Goal: Task Accomplishment & Management: Use online tool/utility

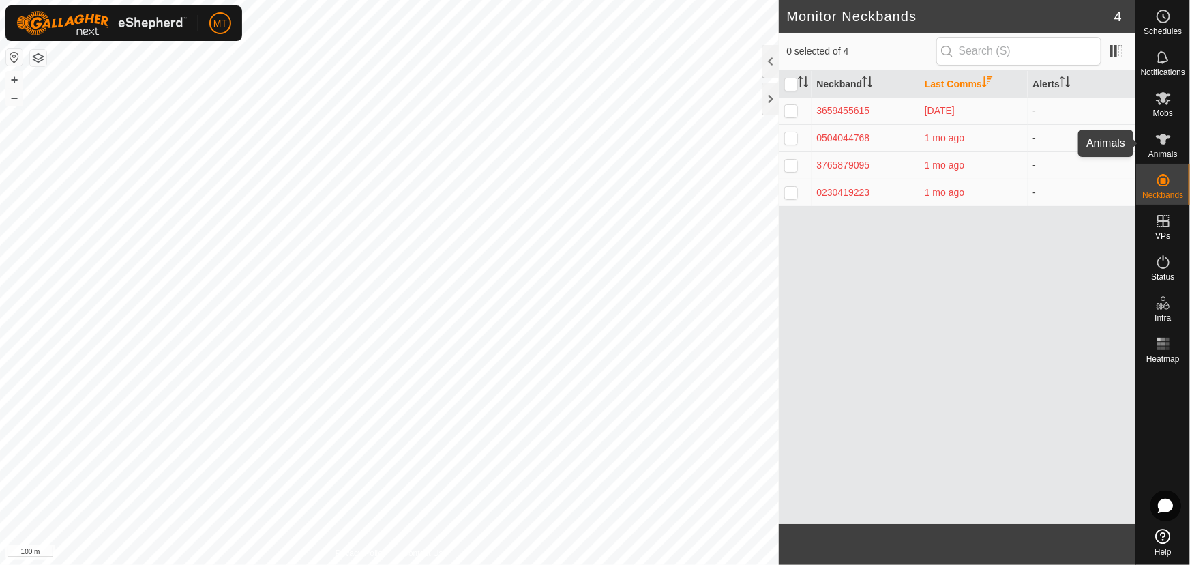
click at [1157, 136] on icon at bounding box center [1163, 139] width 15 height 11
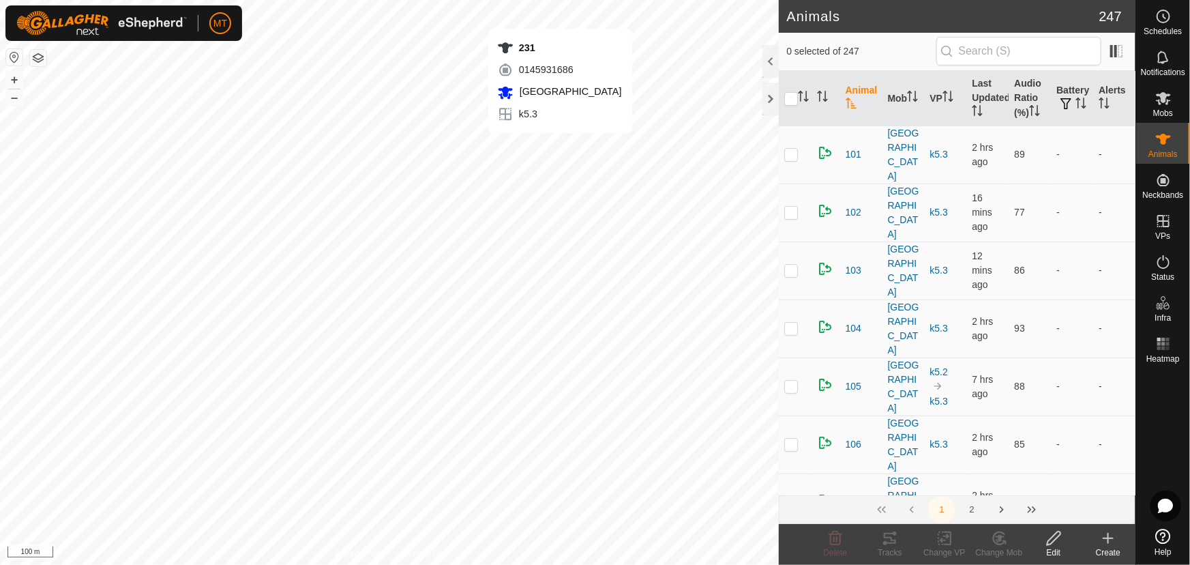
checkbox input "true"
click at [802, 93] on icon "Activate to sort" at bounding box center [800, 92] width 5 height 3
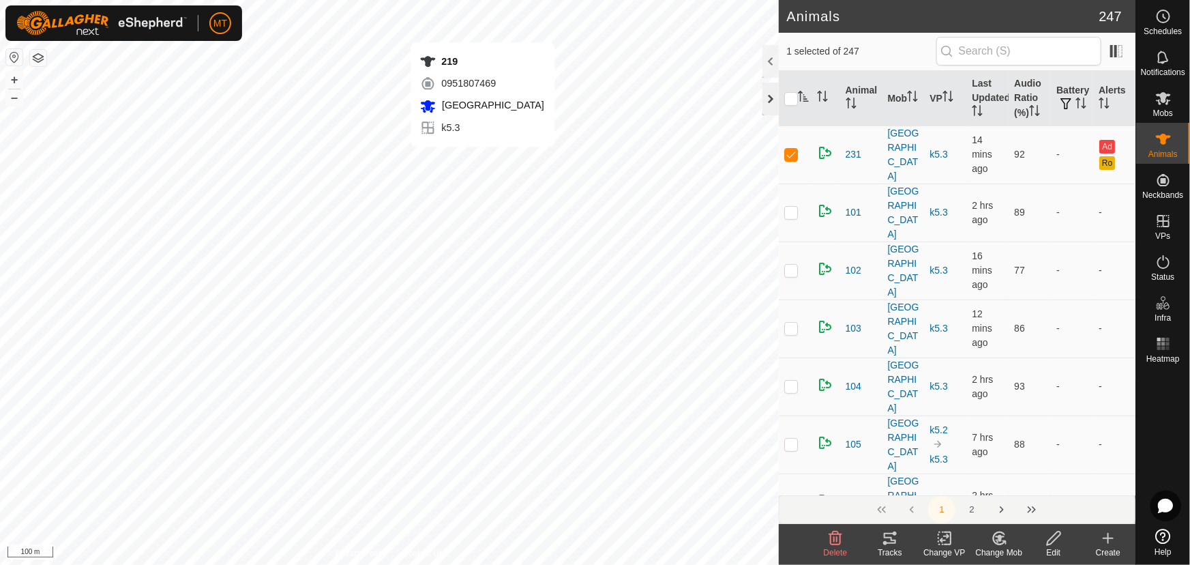
checkbox input "true"
checkbox input "false"
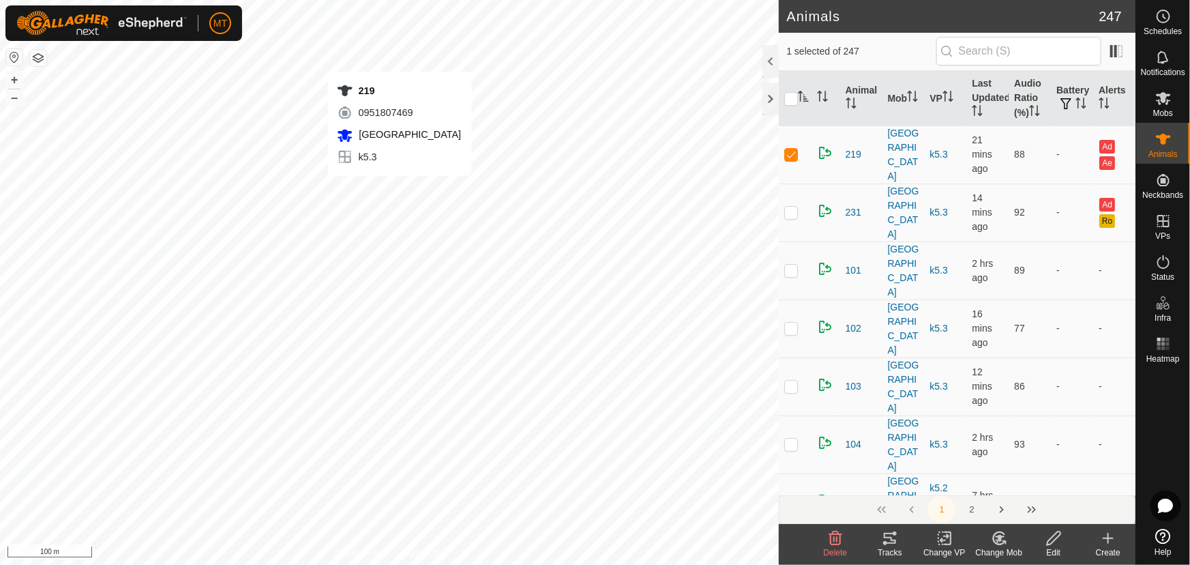
checkbox input "false"
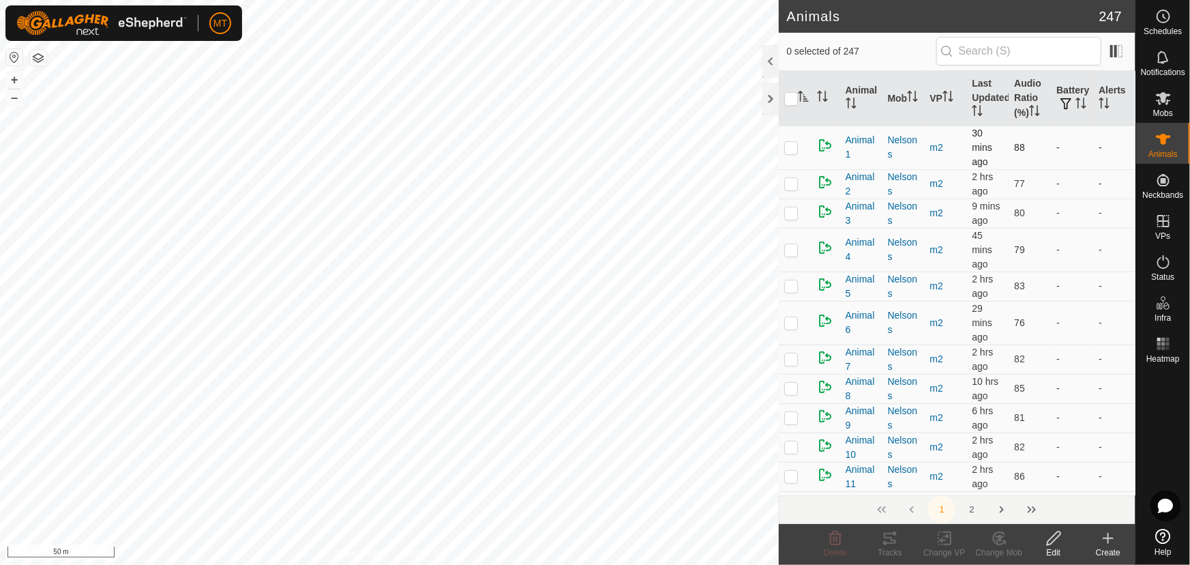
click at [795, 146] on p-checkbox at bounding box center [791, 147] width 14 height 11
click at [888, 546] on div "Tracks" at bounding box center [890, 552] width 55 height 12
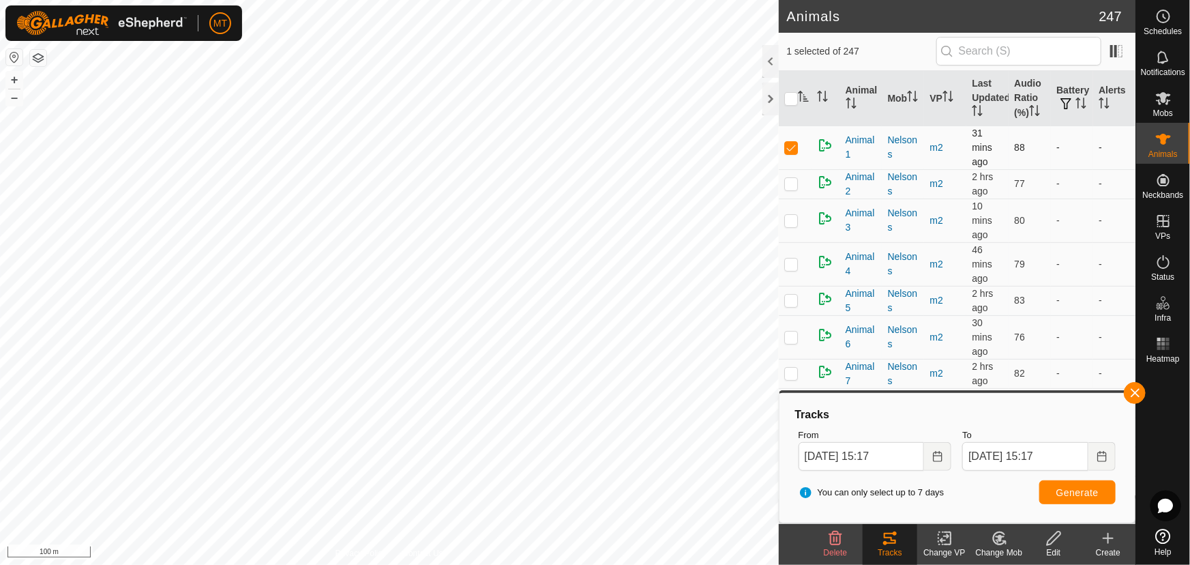
click at [792, 146] on p-checkbox at bounding box center [791, 147] width 14 height 11
checkbox input "false"
checkbox input "true"
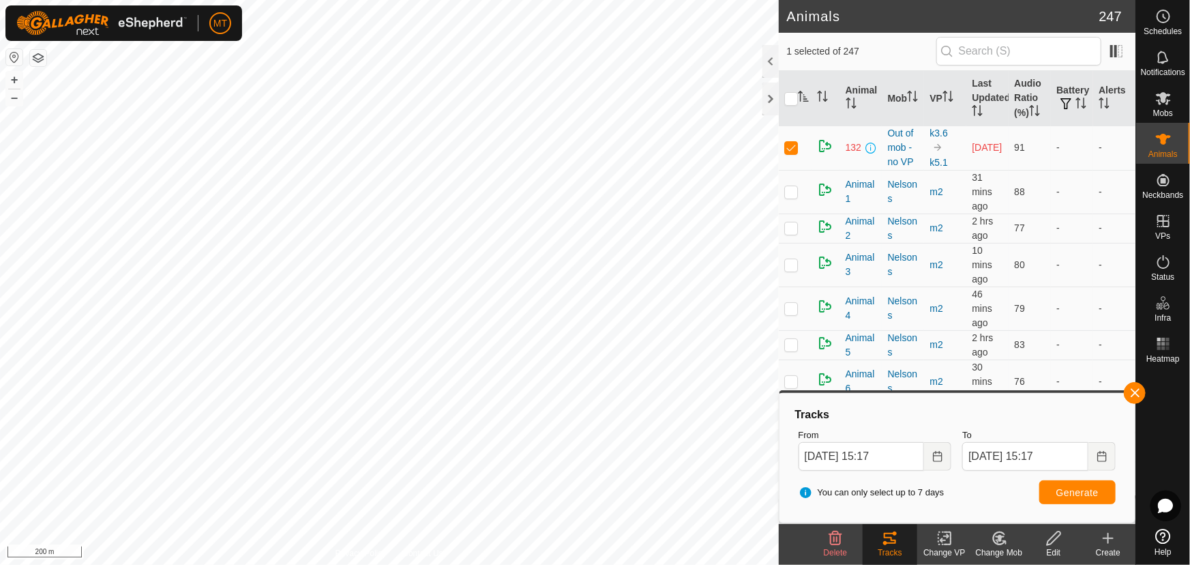
click at [703, 0] on html "MT Schedules Notifications Mobs Animals Neckbands VPs Status Infra Heatmap Help…" at bounding box center [595, 282] width 1190 height 565
click at [322, 205] on div "test123 0504044768 - - + – ⇧ i 200 m" at bounding box center [389, 282] width 779 height 565
checkbox input "false"
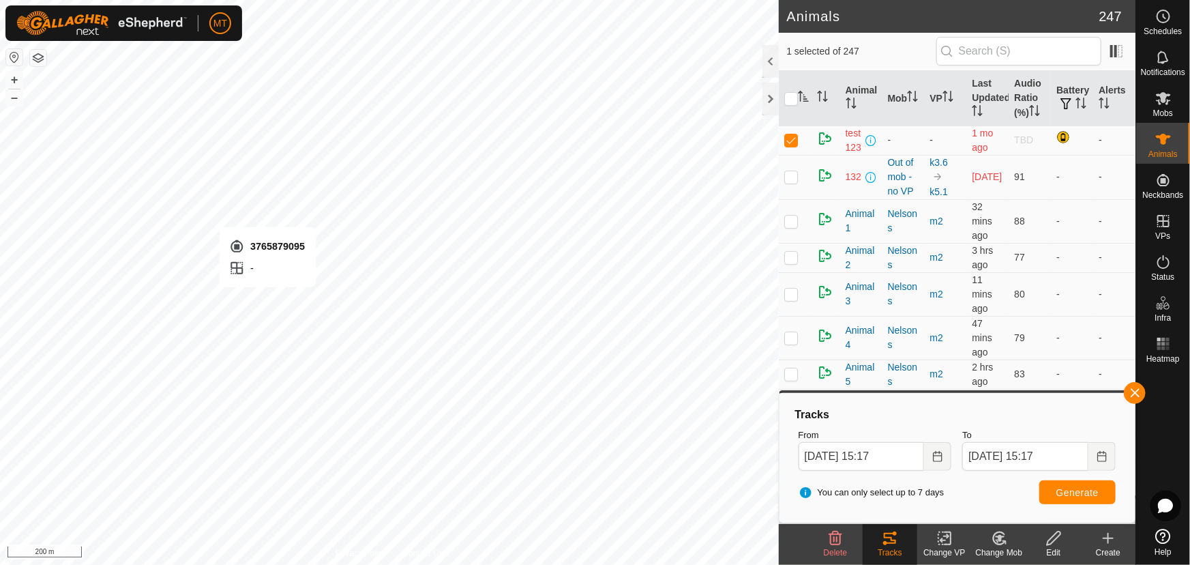
click at [267, 300] on div "3765879095 - + – ⇧ i 200 m" at bounding box center [389, 282] width 779 height 565
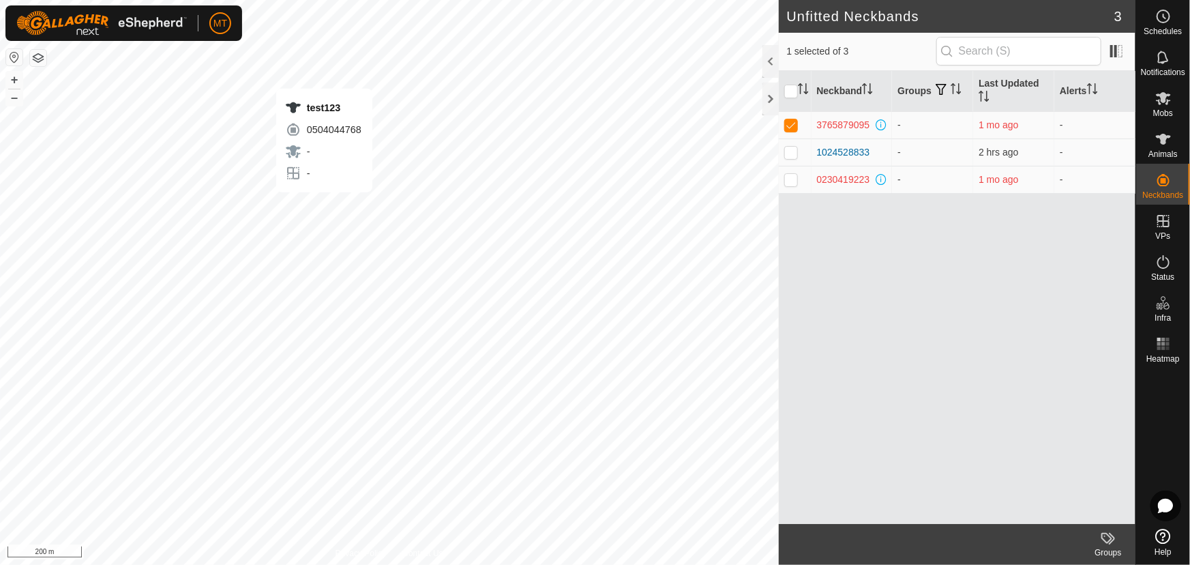
click at [324, 205] on div "test123 0504044768 - - + – ⇧ i 200 m" at bounding box center [389, 282] width 779 height 565
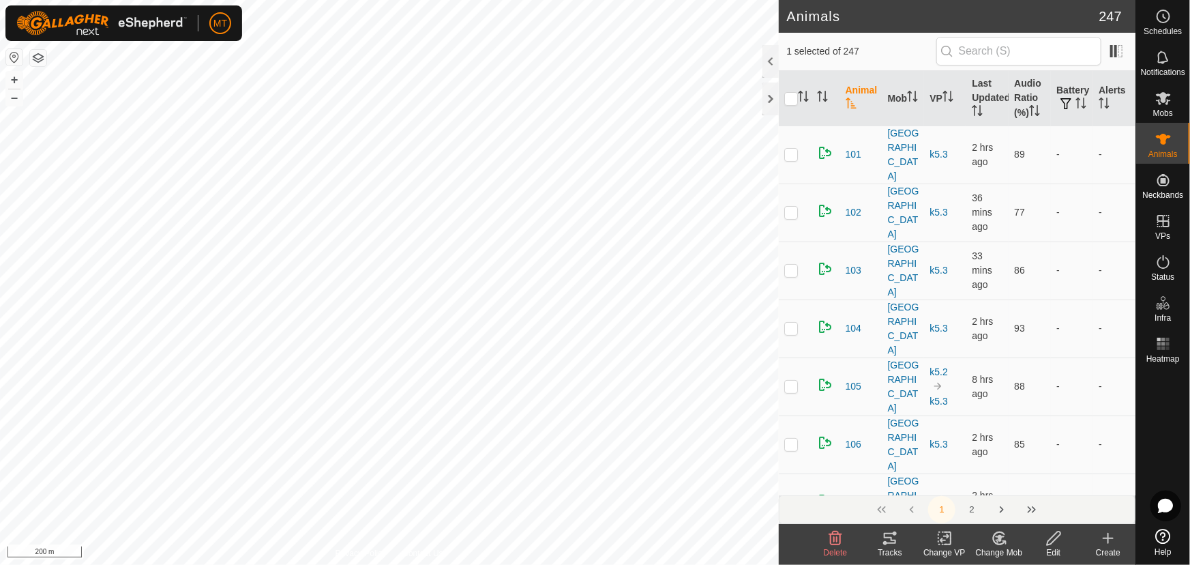
click at [265, 299] on div "test123 0504044768 - - + – ⇧ i 200 m" at bounding box center [389, 282] width 779 height 565
click at [875, 539] on tracks-svg-icon at bounding box center [890, 538] width 55 height 16
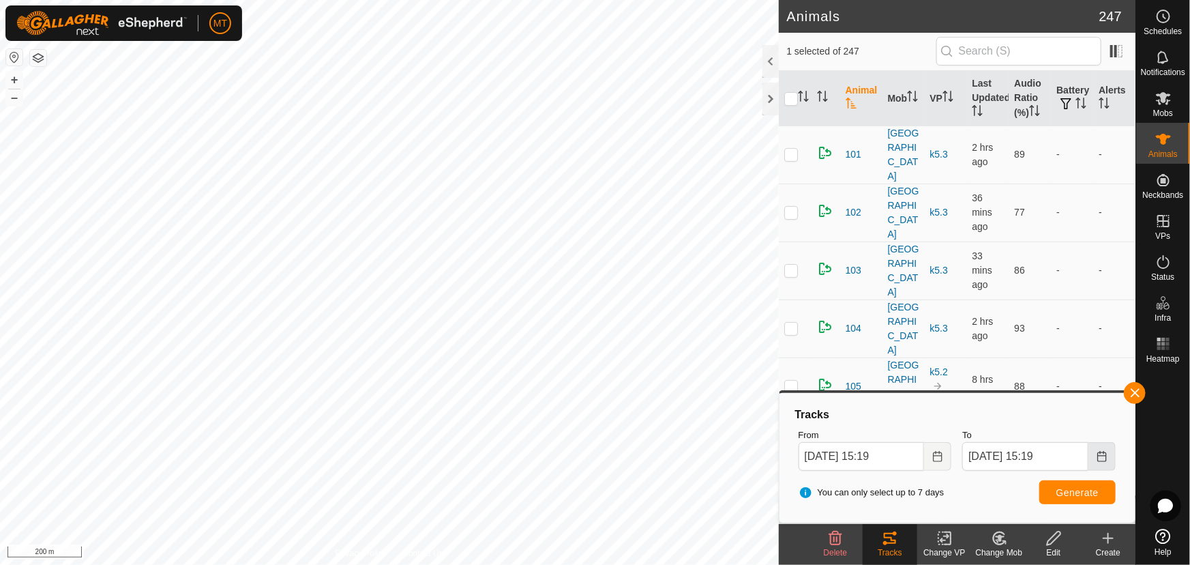
click at [1098, 452] on icon "Choose Date" at bounding box center [1101, 456] width 9 height 11
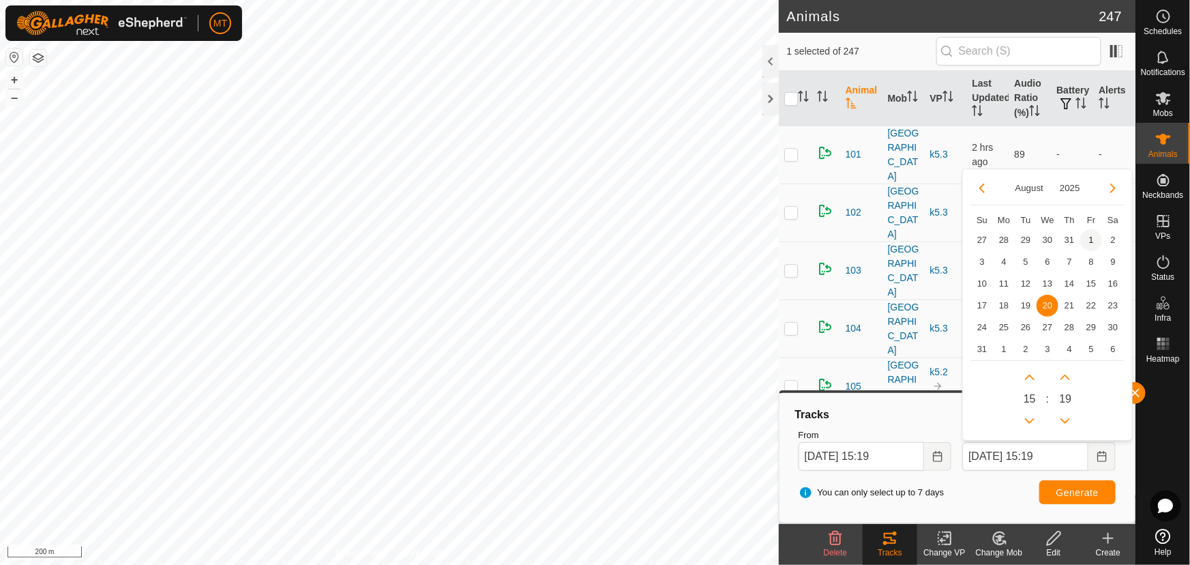
click at [1091, 236] on span "1" at bounding box center [1091, 240] width 22 height 22
type input "[DATE] 15:19"
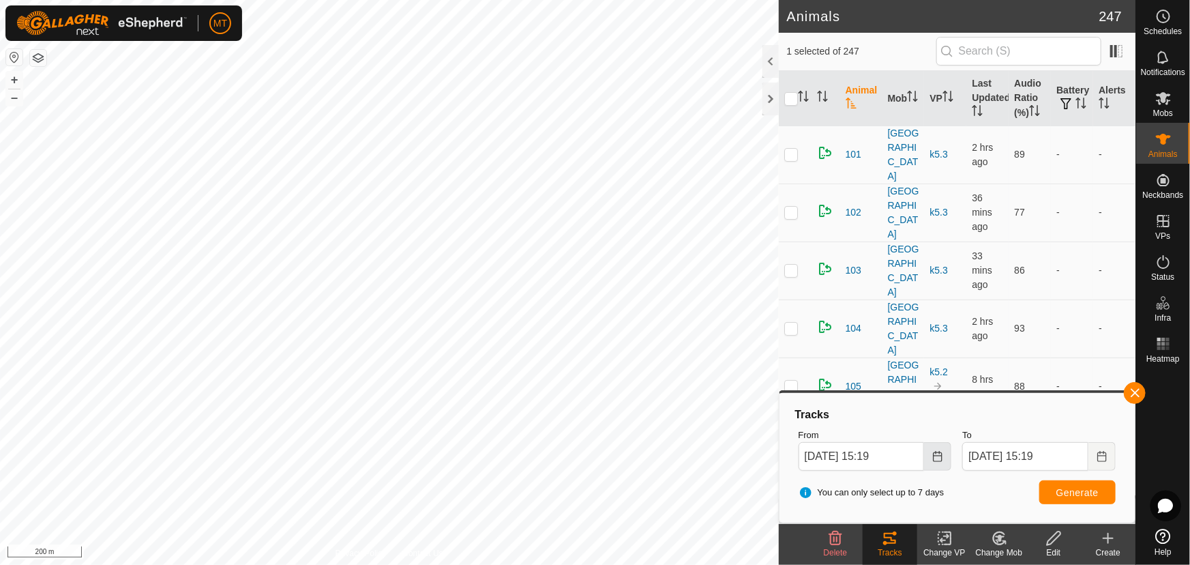
click at [930, 458] on button "Choose Date" at bounding box center [937, 456] width 27 height 29
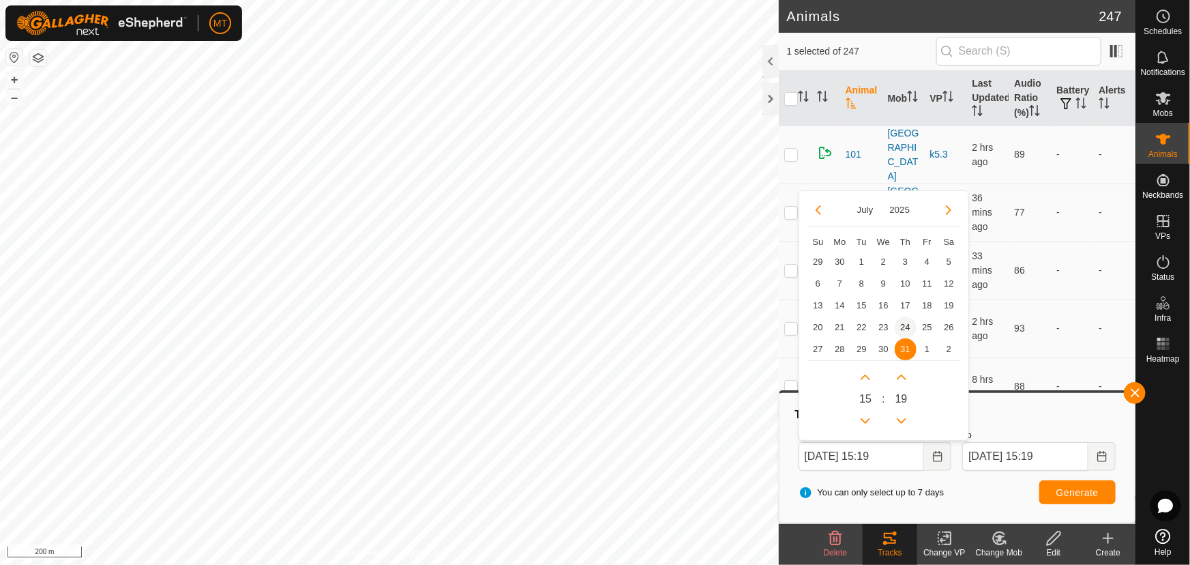
click at [907, 327] on span "24" at bounding box center [906, 327] width 22 height 22
type input "[DATE] 15:19"
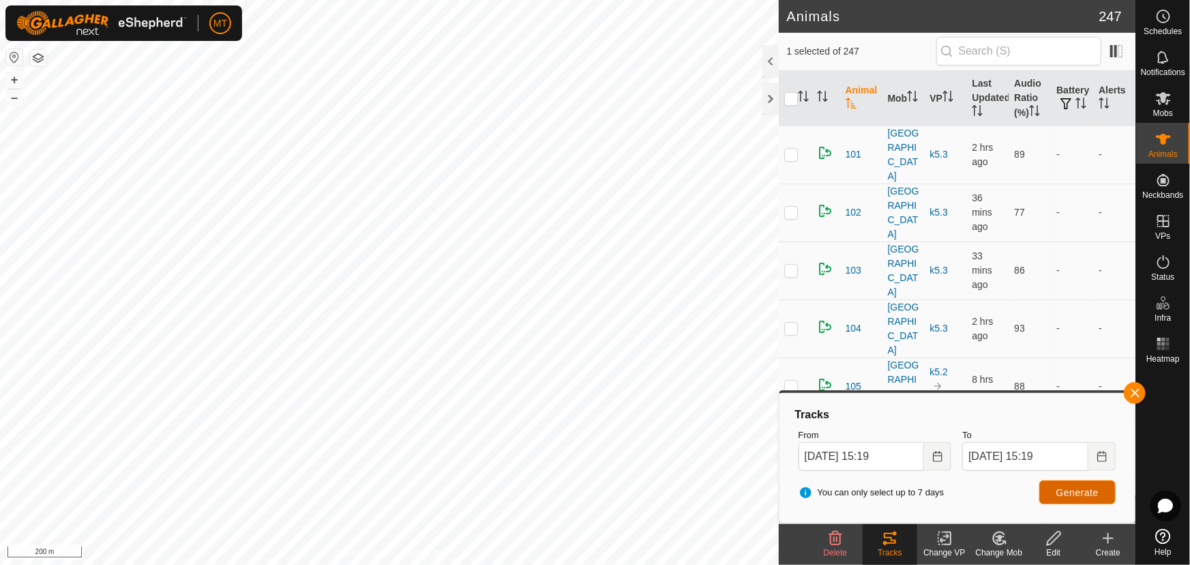
click at [1069, 501] on button "Generate" at bounding box center [1077, 492] width 76 height 24
click at [936, 456] on icon "Choose Date" at bounding box center [937, 456] width 11 height 11
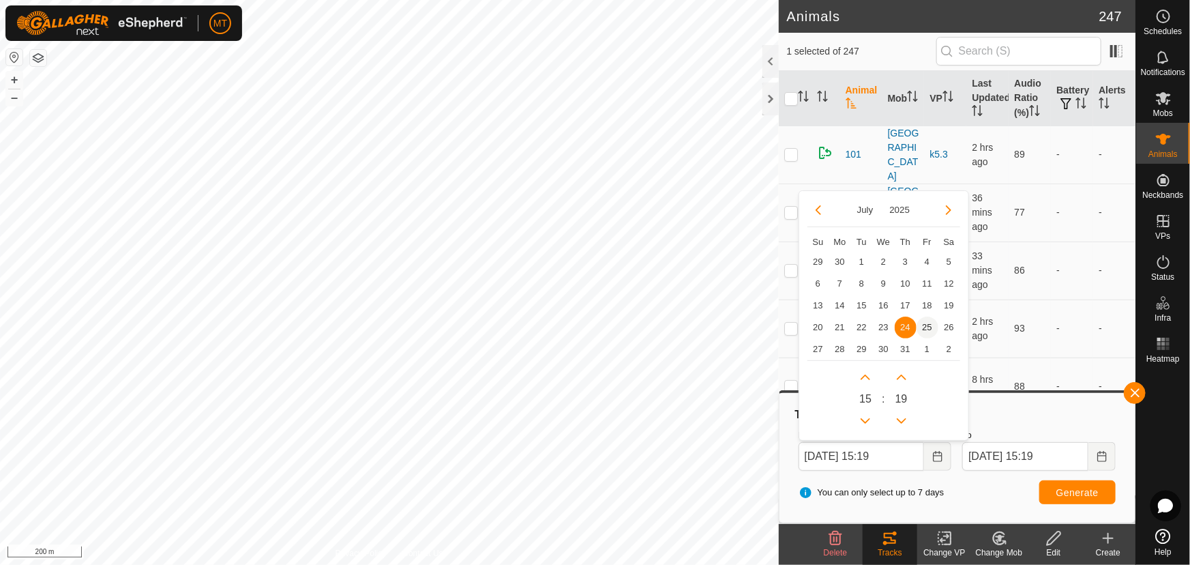
click at [926, 324] on span "25" at bounding box center [927, 327] width 22 height 22
type input "[DATE] 15:19"
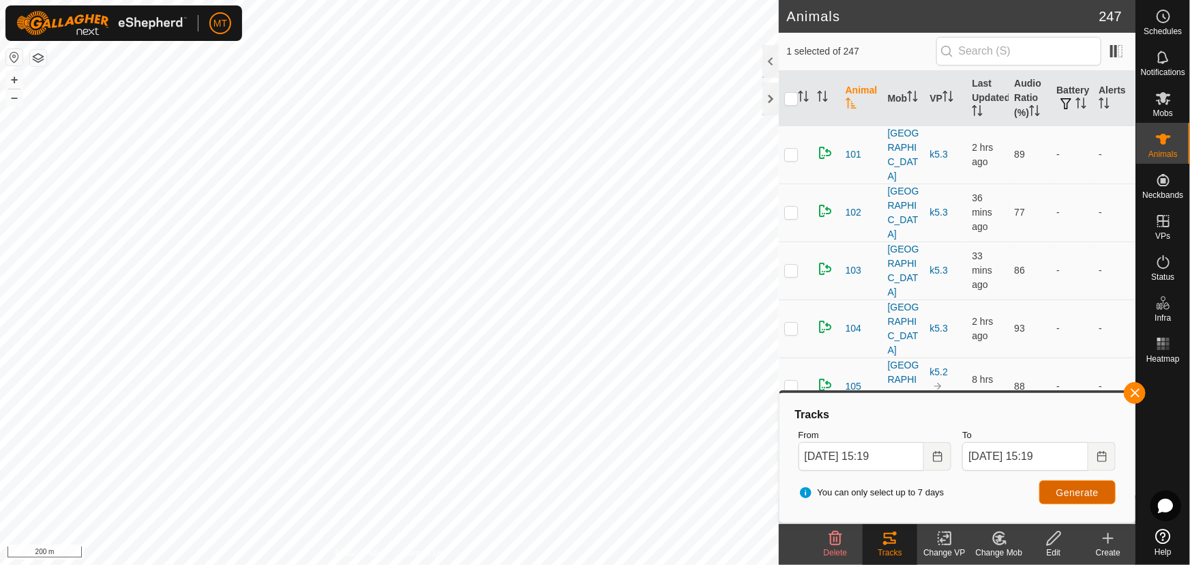
click at [1065, 488] on span "Generate" at bounding box center [1077, 492] width 42 height 11
click at [1101, 456] on icon "Choose Date" at bounding box center [1102, 456] width 11 height 11
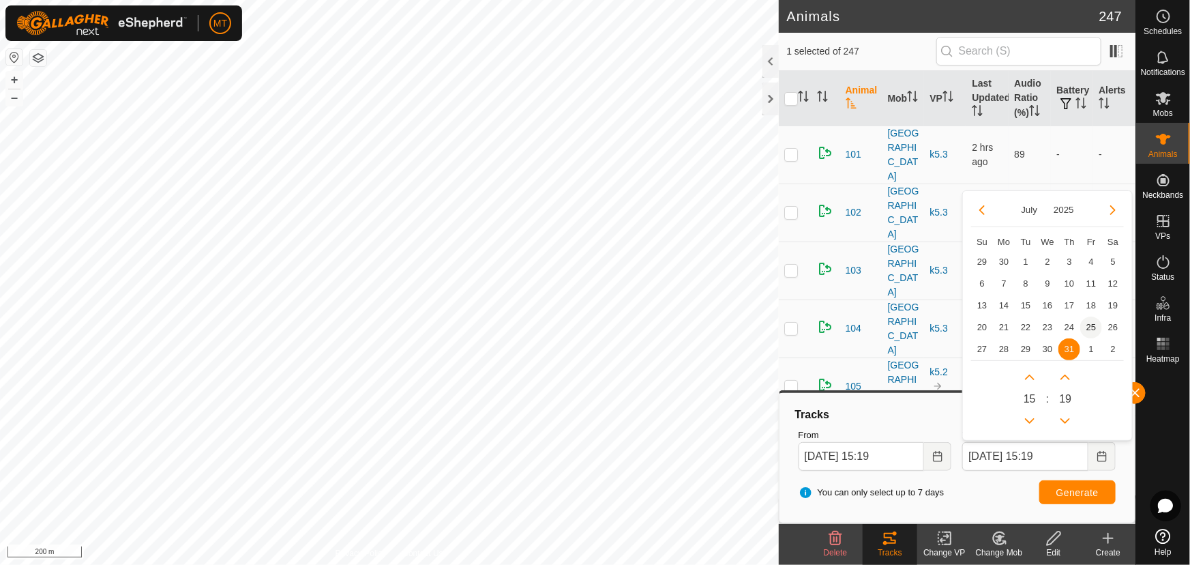
click at [1090, 323] on span "25" at bounding box center [1091, 327] width 22 height 22
type input "[DATE] 15:19"
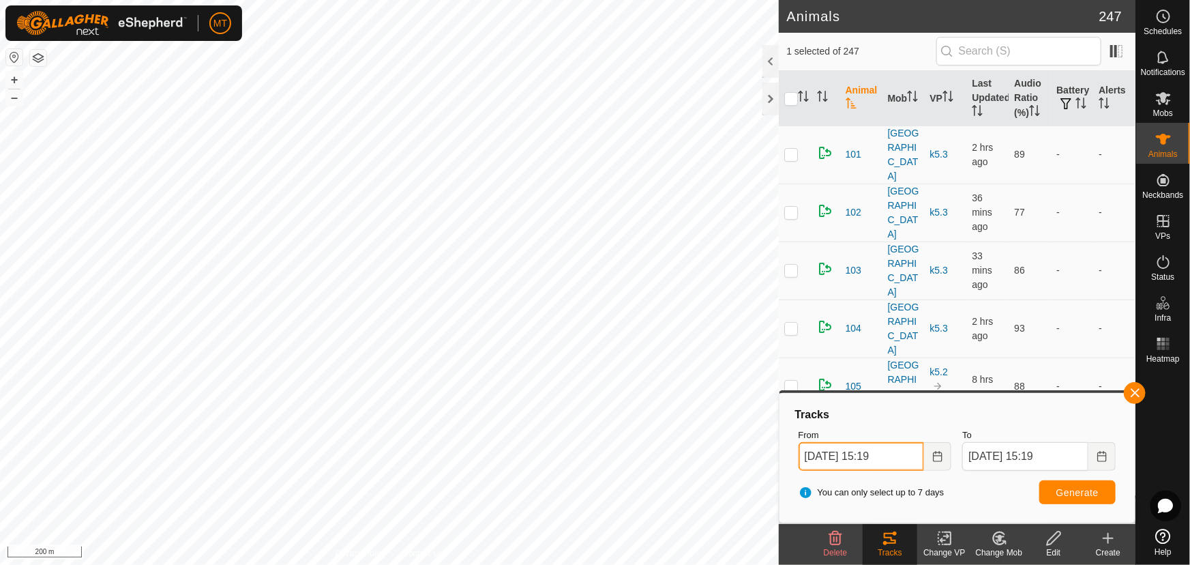
click at [873, 458] on input "[DATE] 15:19" at bounding box center [862, 456] width 126 height 29
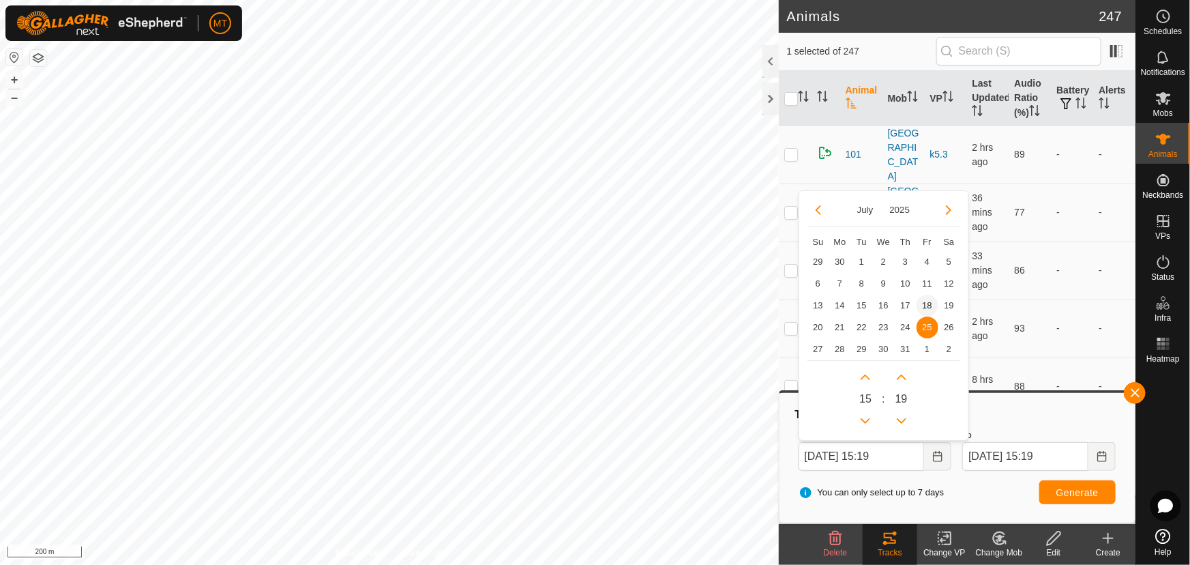
click at [929, 299] on span "18" at bounding box center [927, 306] width 22 height 22
type input "[DATE] 15:19"
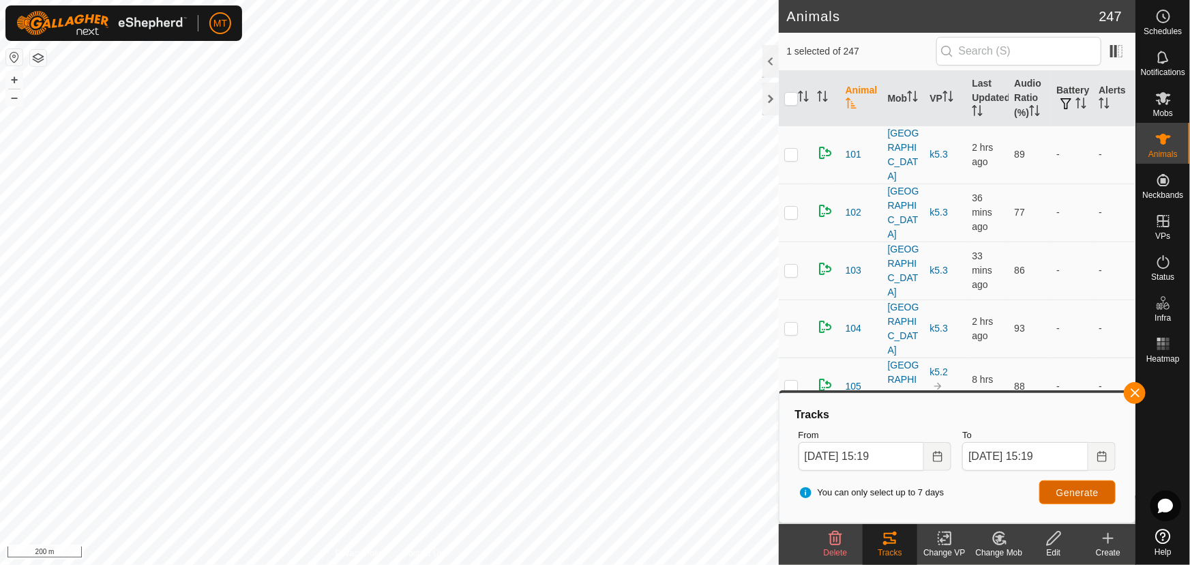
click at [1062, 490] on span "Generate" at bounding box center [1077, 492] width 42 height 11
click at [1097, 453] on icon "Choose Date" at bounding box center [1102, 456] width 11 height 11
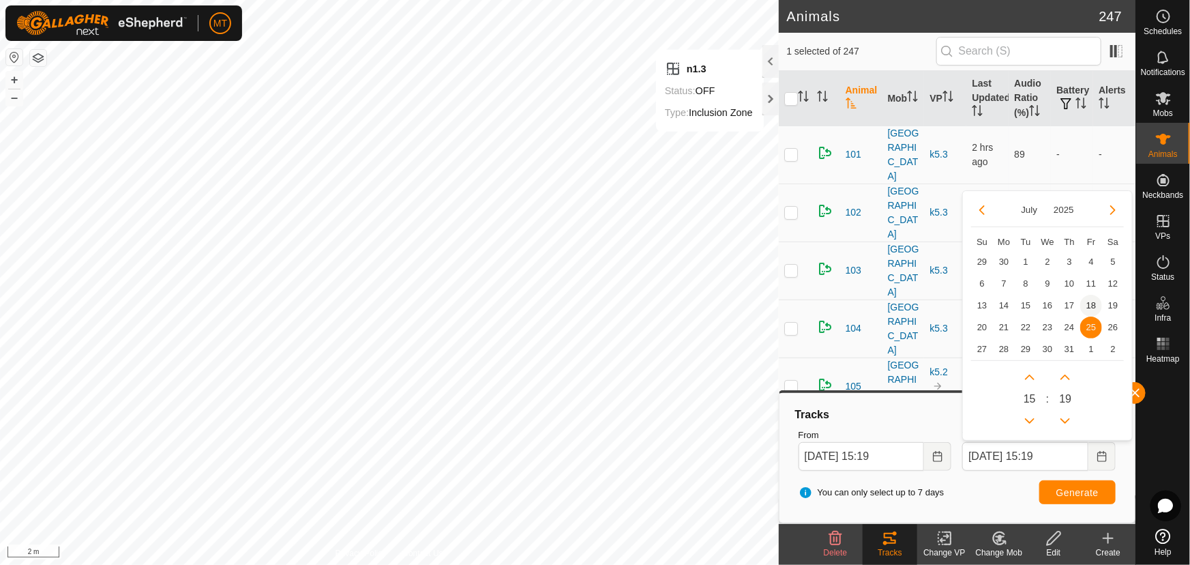
click at [1089, 303] on span "18" at bounding box center [1091, 306] width 22 height 22
type input "[DATE] 15:19"
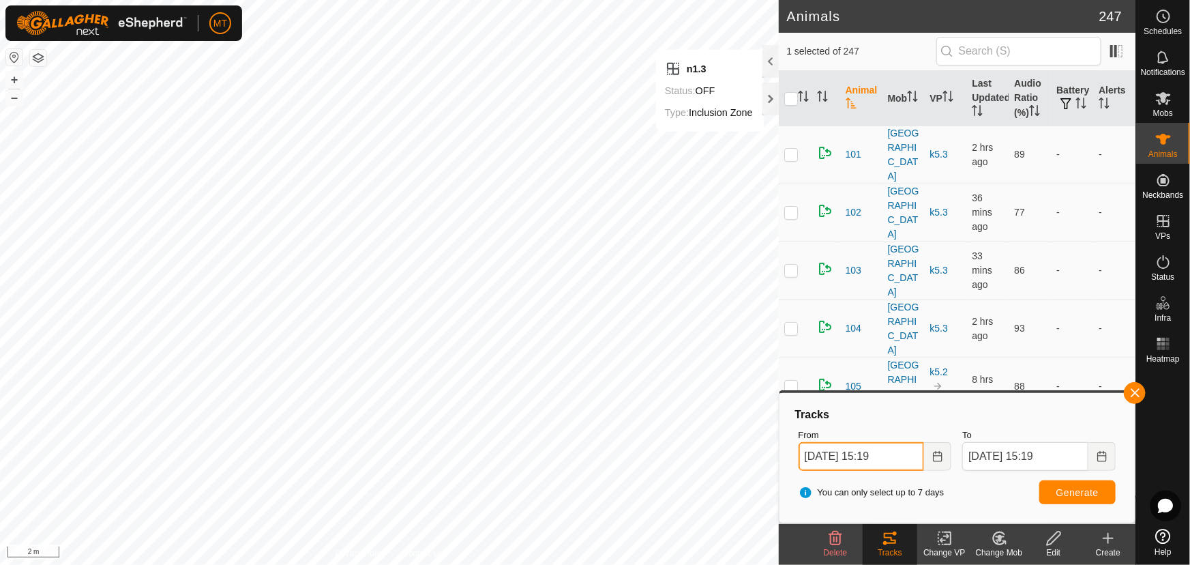
click at [890, 452] on input "[DATE] 15:19" at bounding box center [862, 456] width 126 height 29
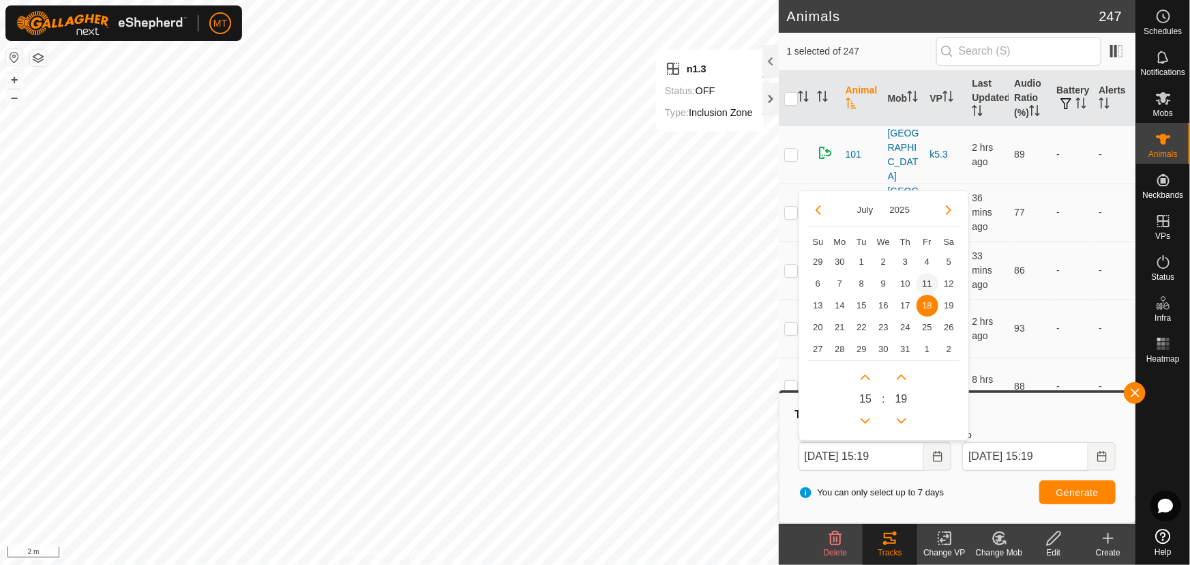
click at [923, 284] on span "11" at bounding box center [927, 284] width 22 height 22
type input "[DATE] 15:19"
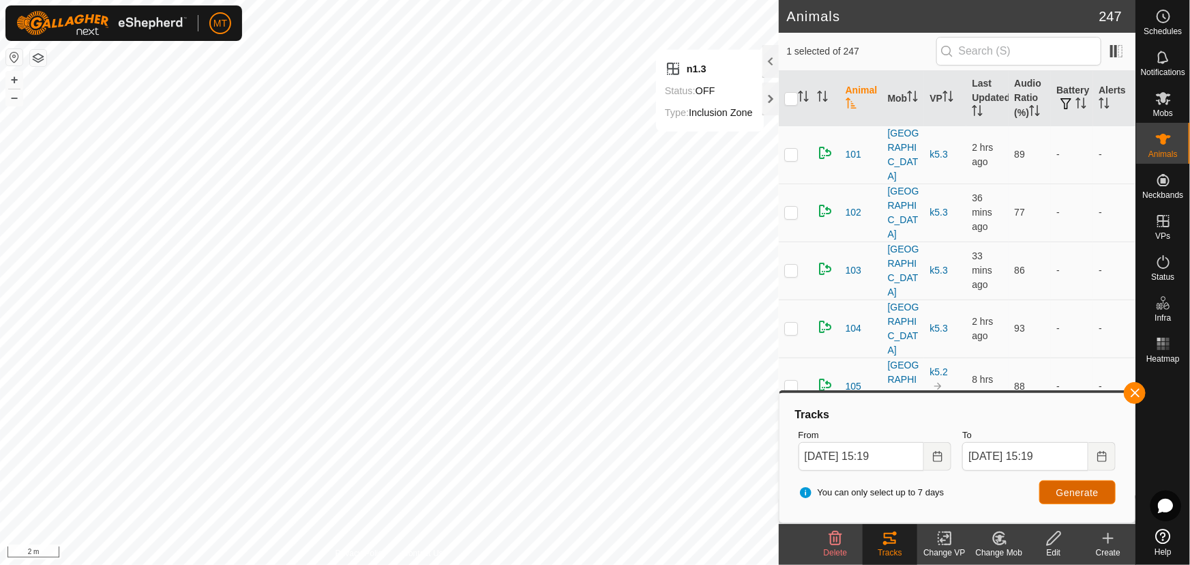
click at [1064, 497] on span "Generate" at bounding box center [1077, 492] width 42 height 11
click at [1099, 454] on icon "Choose Date" at bounding box center [1102, 456] width 11 height 11
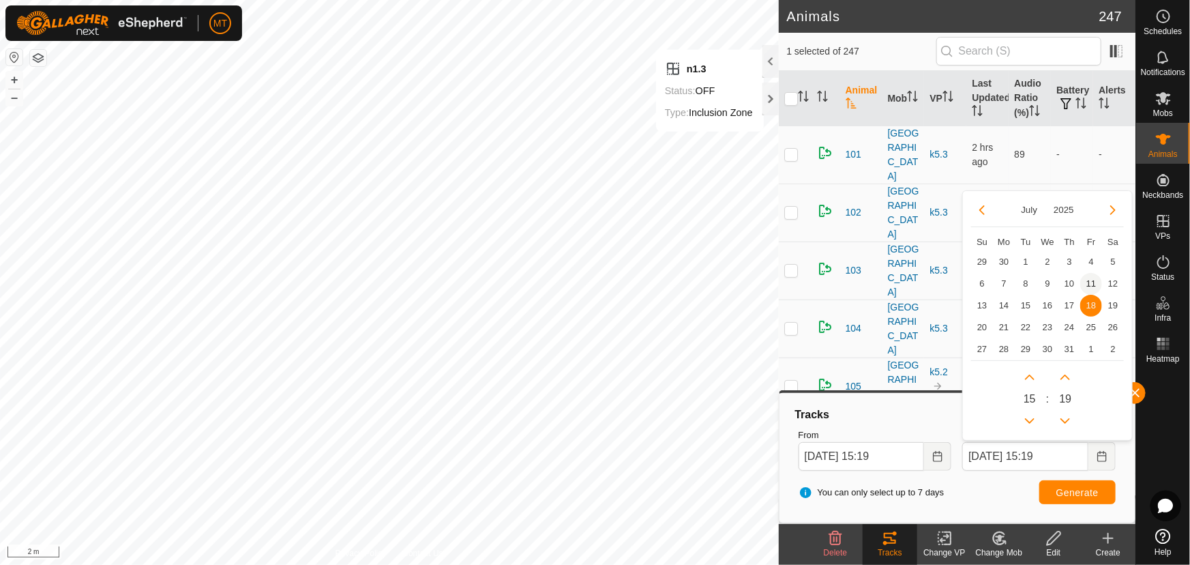
click at [1086, 282] on span "11" at bounding box center [1091, 284] width 22 height 22
type input "[DATE] 15:19"
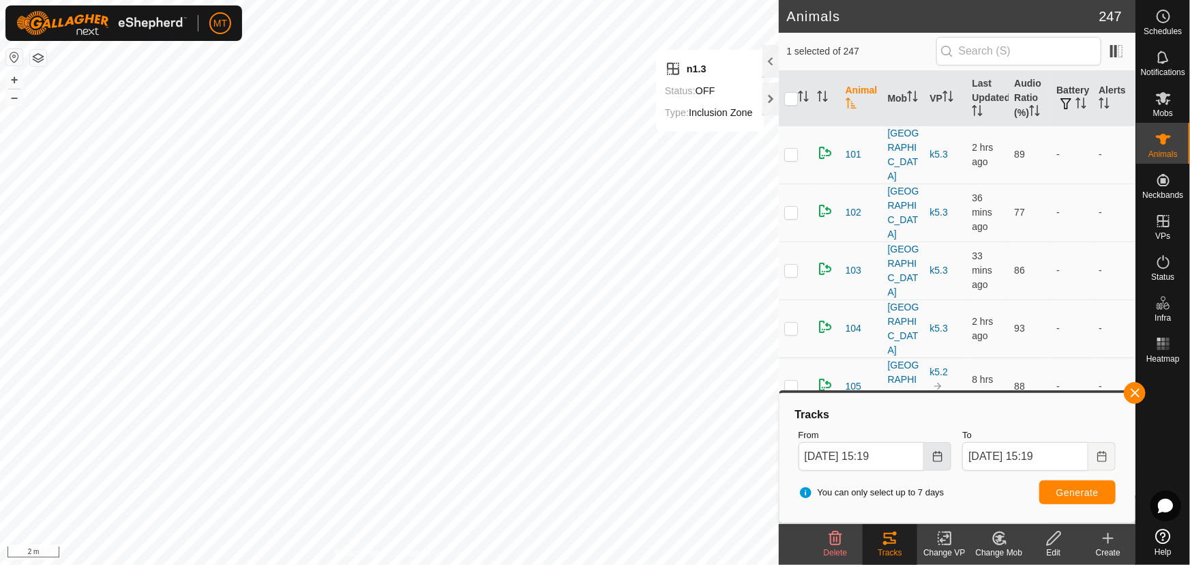
click at [940, 456] on icon "Choose Date" at bounding box center [937, 456] width 11 height 11
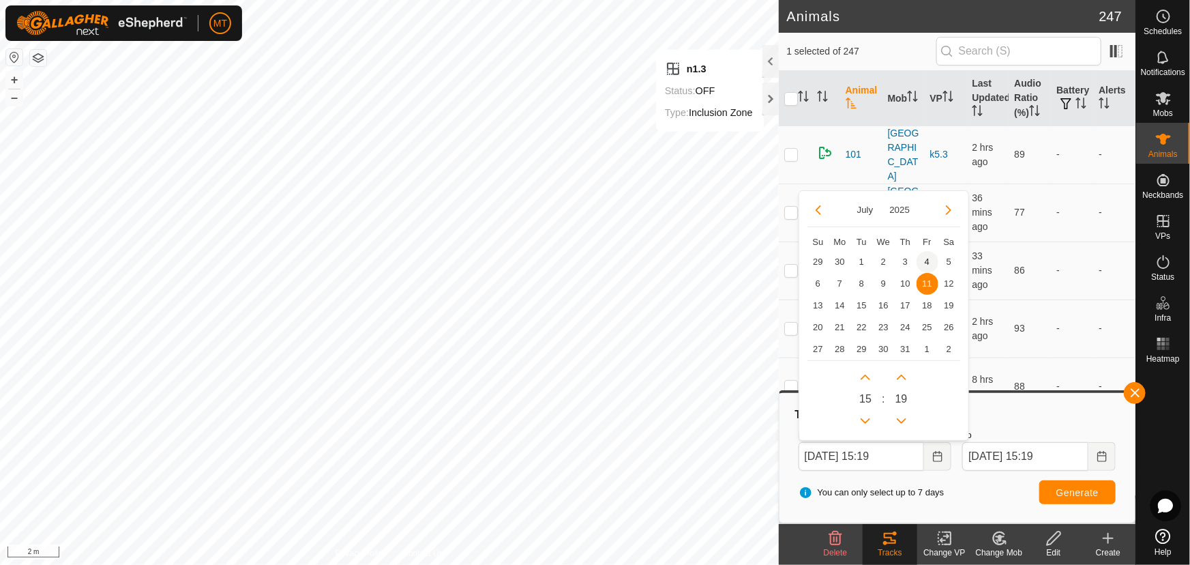
click at [923, 258] on span "4" at bounding box center [927, 262] width 22 height 22
type input "[DATE] 15:19"
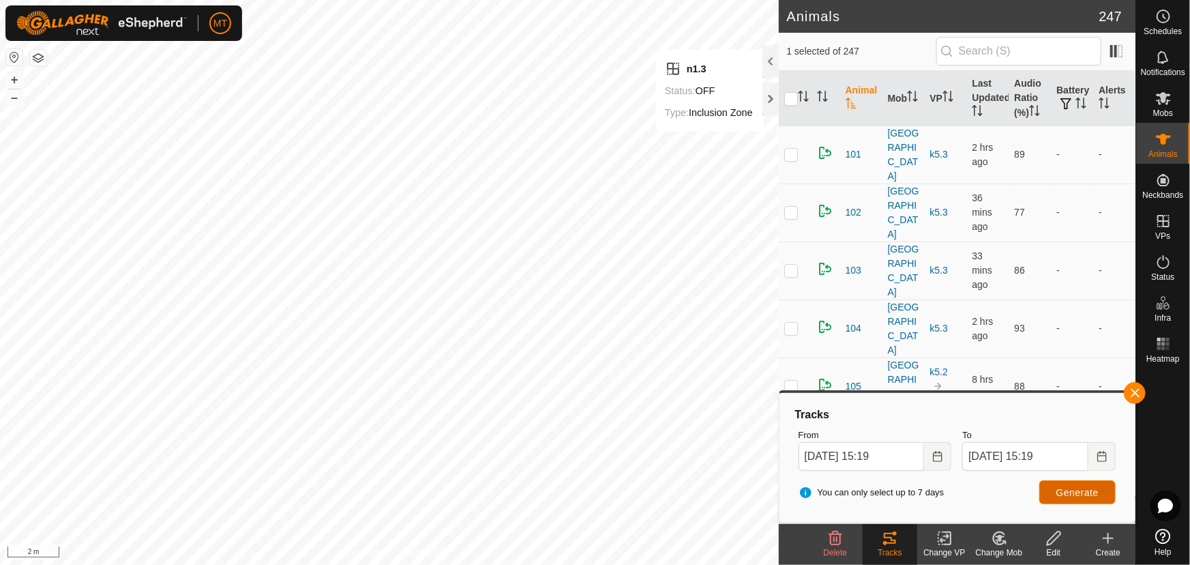
click at [1084, 487] on span "Generate" at bounding box center [1077, 492] width 42 height 11
click at [1092, 455] on button "Choose Date" at bounding box center [1101, 456] width 27 height 29
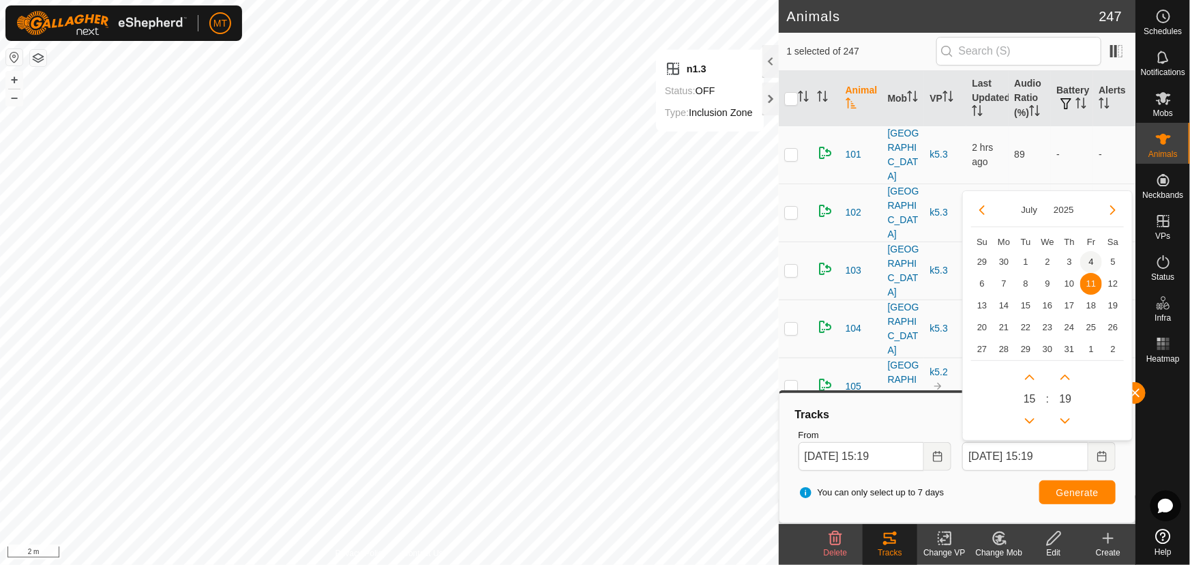
click at [1084, 260] on span "4" at bounding box center [1091, 262] width 22 height 22
type input "[DATE] 15:19"
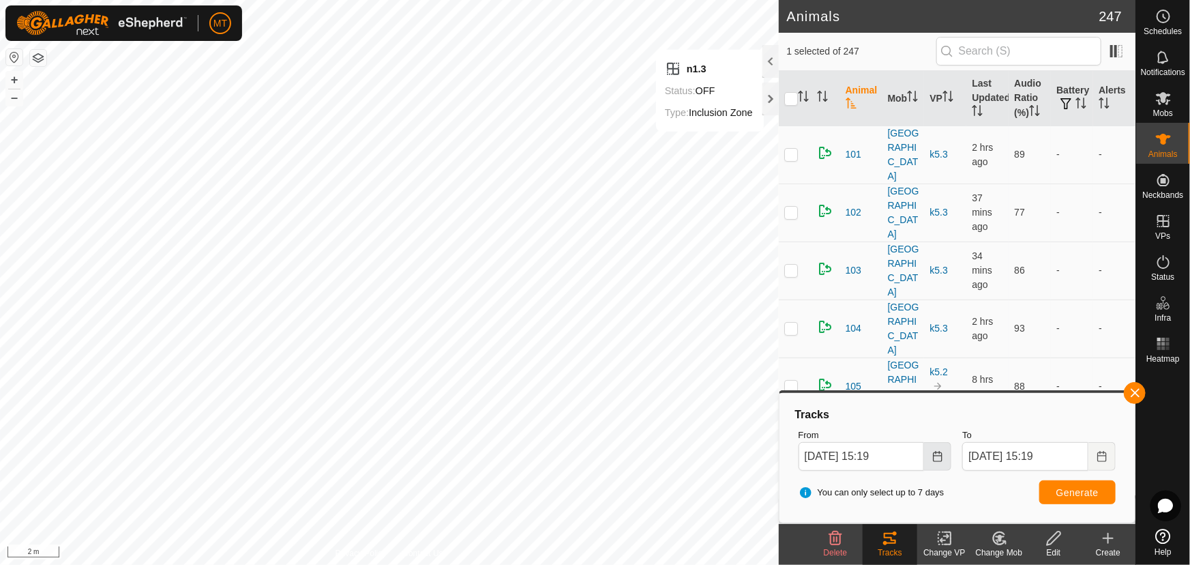
click at [935, 449] on button "Choose Date" at bounding box center [937, 456] width 27 height 29
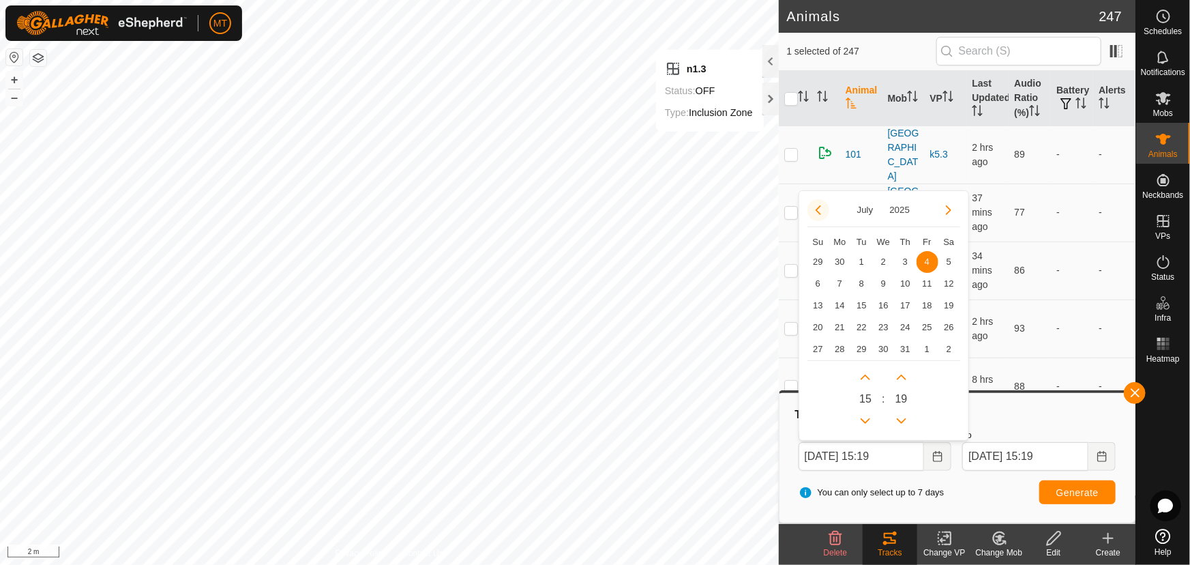
click at [821, 207] on button "Previous Month" at bounding box center [818, 210] width 22 height 22
click at [927, 320] on span "27" at bounding box center [927, 327] width 22 height 22
type input "[DATE] 15:19"
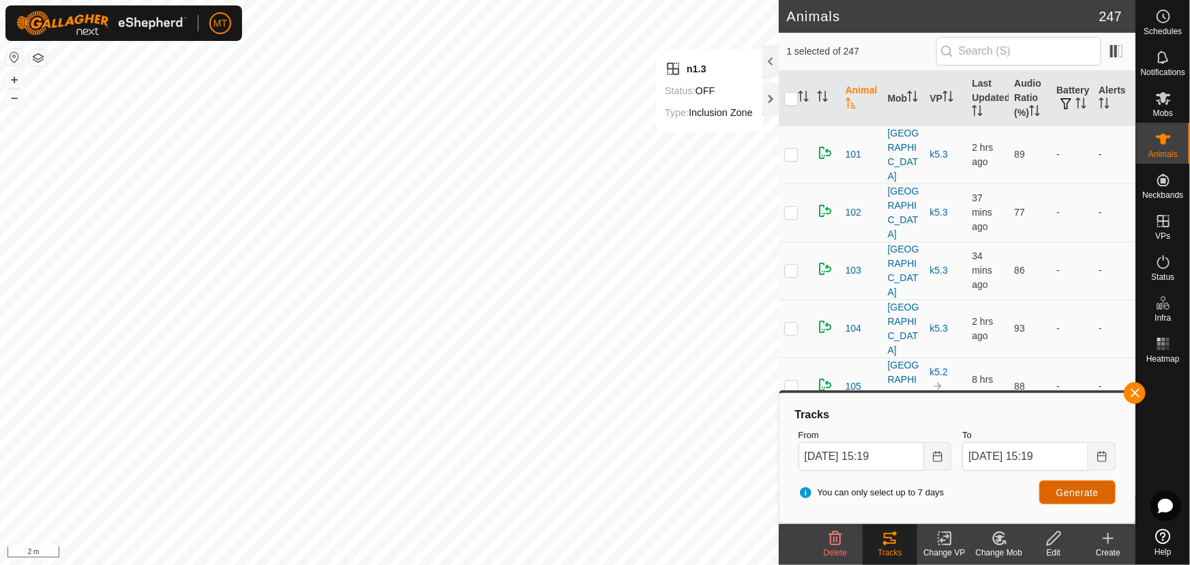
click at [1067, 484] on button "Generate" at bounding box center [1077, 492] width 76 height 24
click at [1095, 455] on button "Choose Date" at bounding box center [1101, 456] width 27 height 29
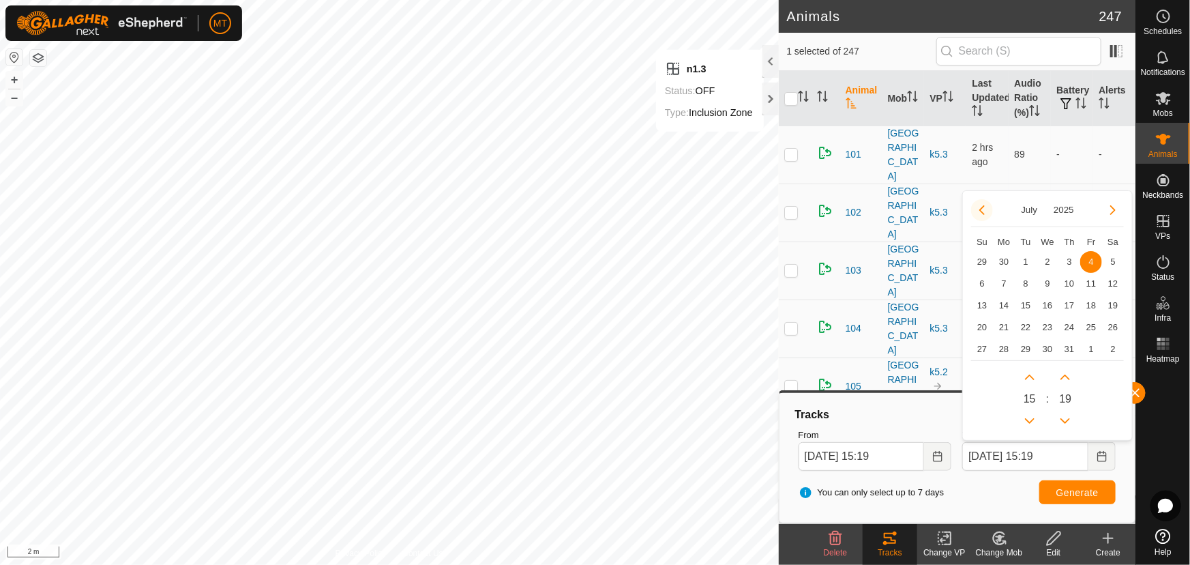
click at [981, 205] on button "Previous Month" at bounding box center [982, 210] width 22 height 22
click at [1091, 323] on span "27" at bounding box center [1091, 327] width 22 height 22
type input "[DATE] 15:19"
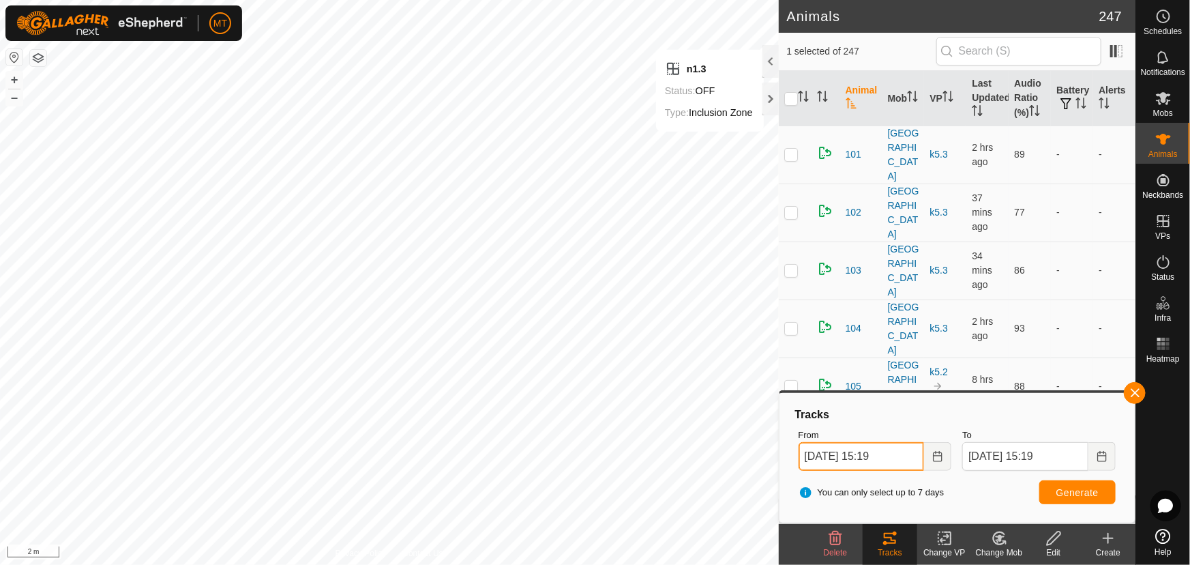
click at [901, 458] on input "[DATE] 15:19" at bounding box center [862, 456] width 126 height 29
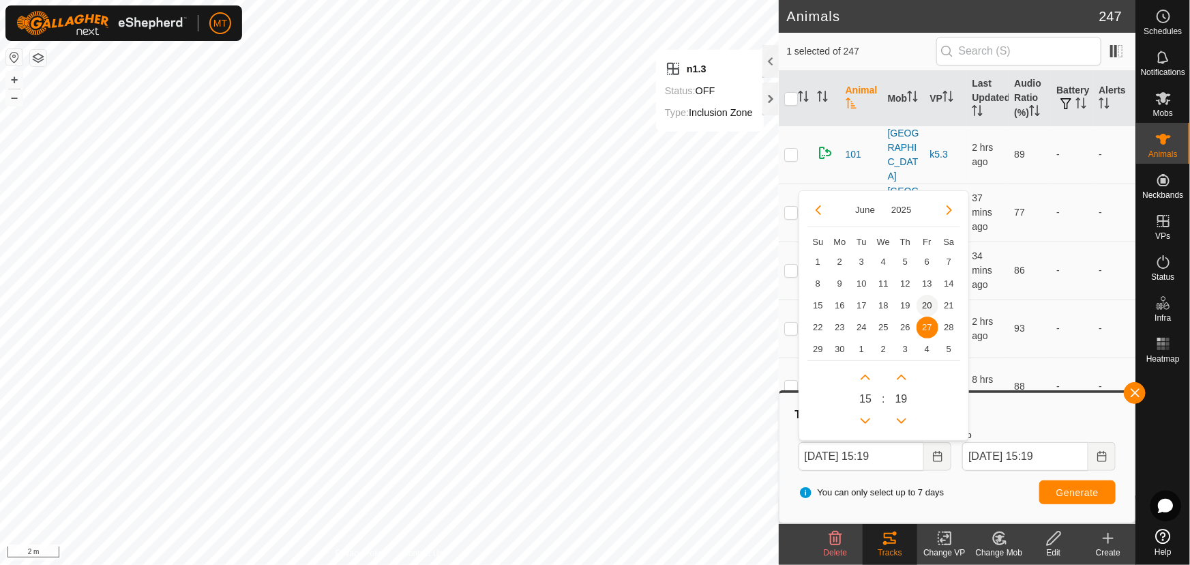
click at [919, 304] on span "20" at bounding box center [927, 306] width 22 height 22
type input "[DATE] 15:19"
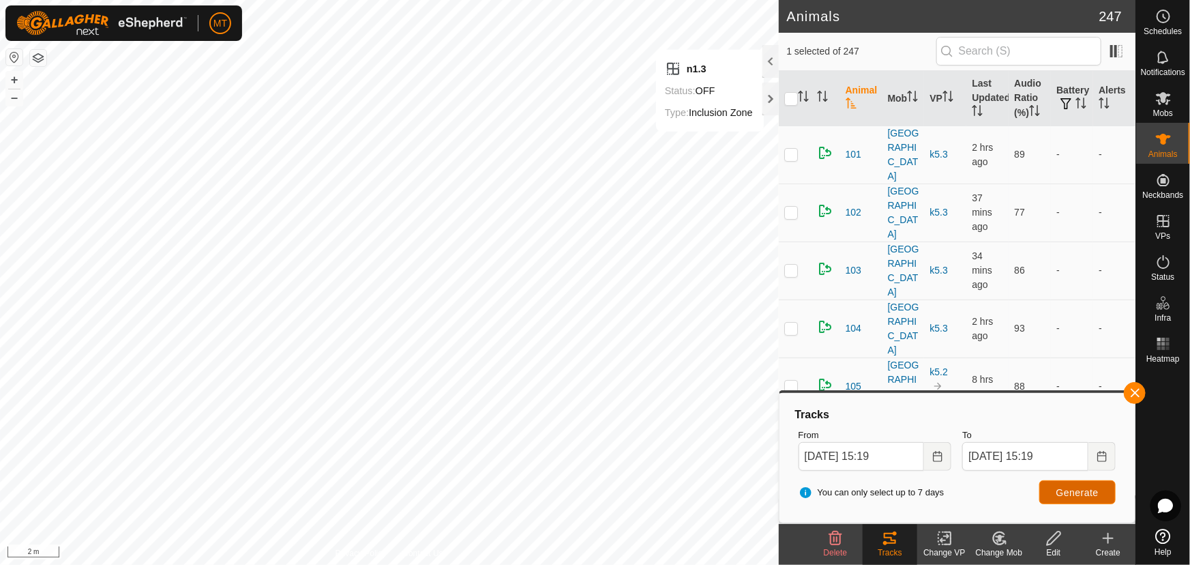
click at [1064, 496] on span "Generate" at bounding box center [1077, 492] width 42 height 11
click at [1094, 454] on button "Choose Date" at bounding box center [1101, 456] width 27 height 29
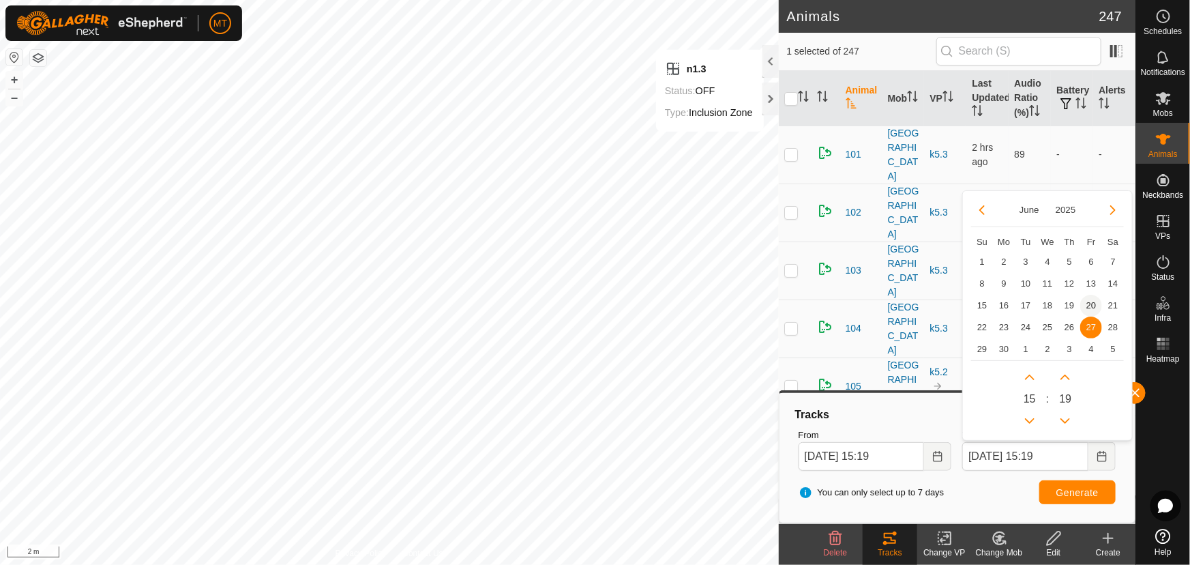
click at [1087, 295] on span "20" at bounding box center [1091, 306] width 22 height 22
type input "[DATE] 15:19"
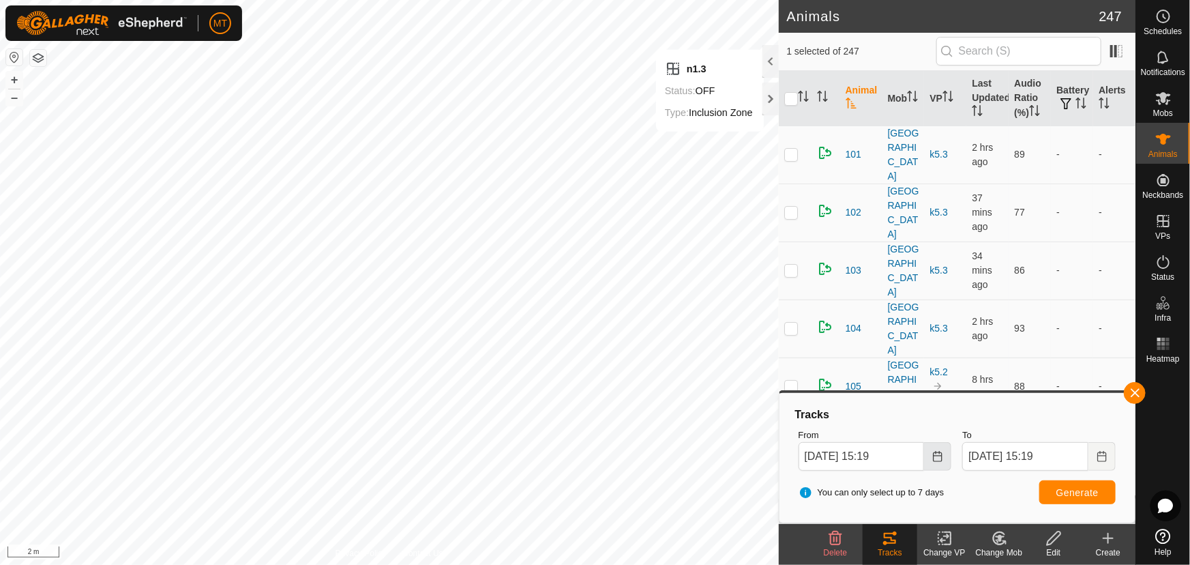
click at [933, 451] on icon "Choose Date" at bounding box center [937, 456] width 11 height 11
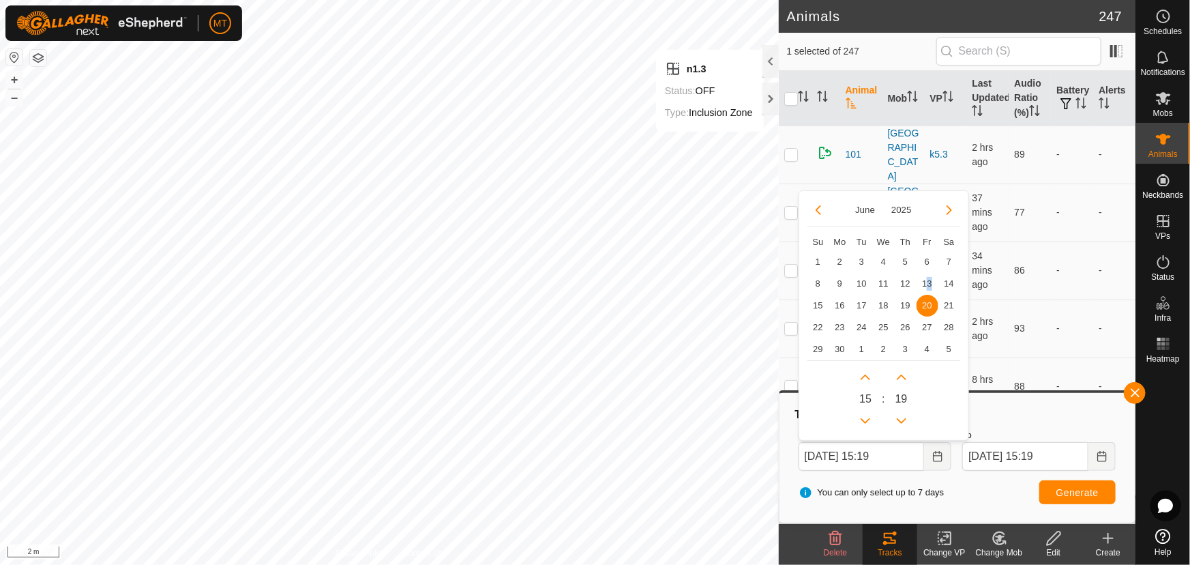
drag, startPoint x: 927, startPoint y: 280, endPoint x: 934, endPoint y: 307, distance: 27.6
click at [926, 280] on span "13" at bounding box center [927, 284] width 22 height 22
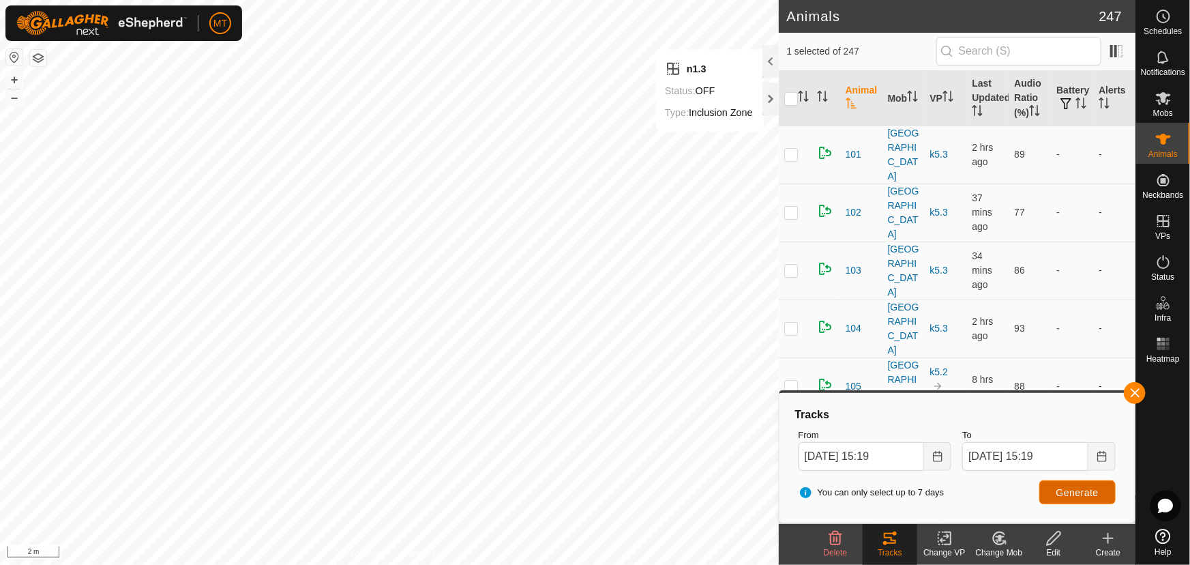
click at [1058, 485] on button "Generate" at bounding box center [1077, 492] width 76 height 24
click at [1105, 453] on icon "Choose Date" at bounding box center [1102, 456] width 11 height 11
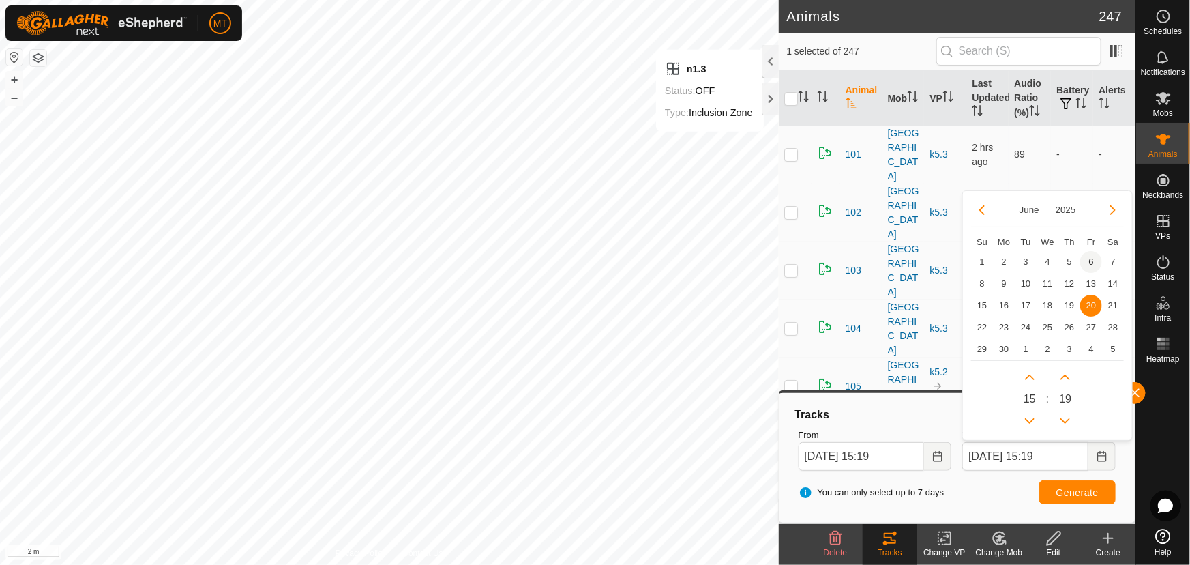
click at [1091, 256] on span "6" at bounding box center [1091, 262] width 22 height 22
type input "[DATE] 15:19"
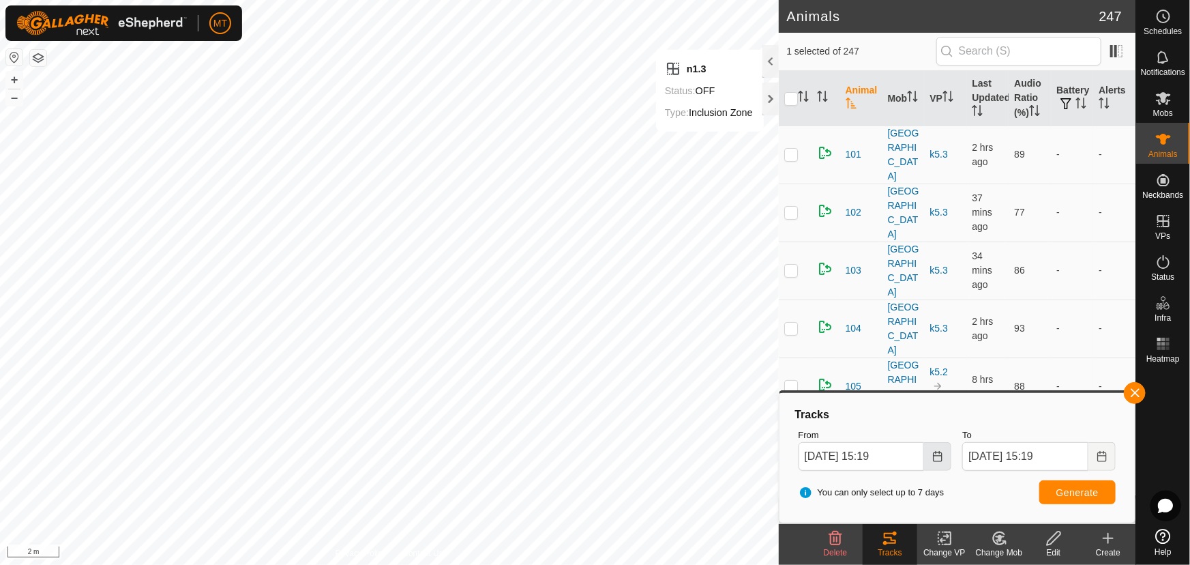
click at [936, 456] on icon "Choose Date" at bounding box center [937, 456] width 11 height 11
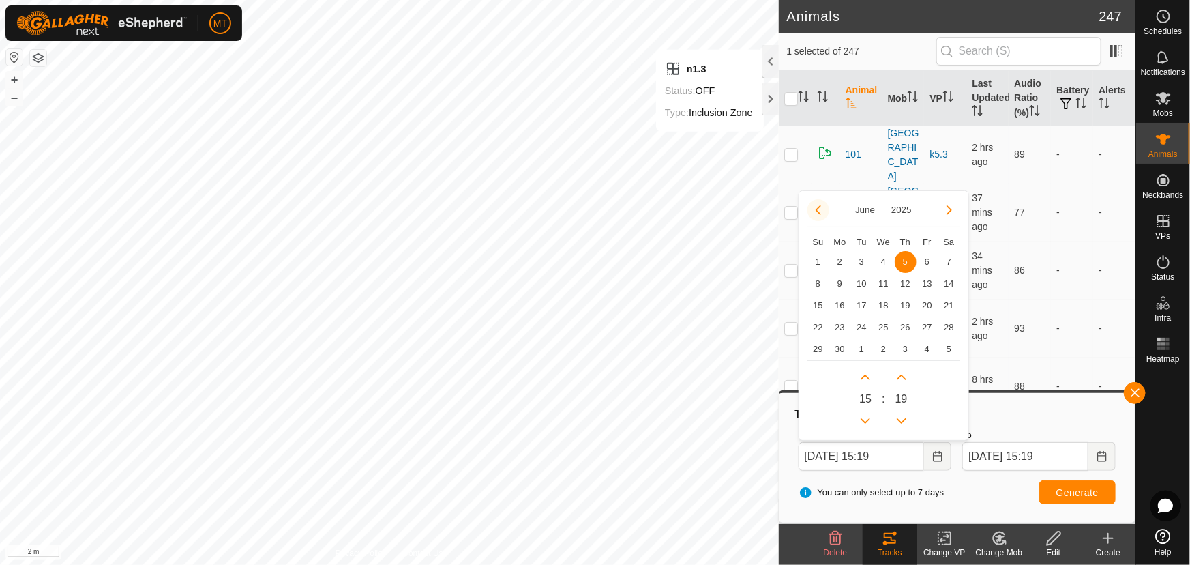
click at [816, 207] on button "Previous Month" at bounding box center [818, 210] width 22 height 22
click at [927, 348] on span "30" at bounding box center [927, 349] width 22 height 22
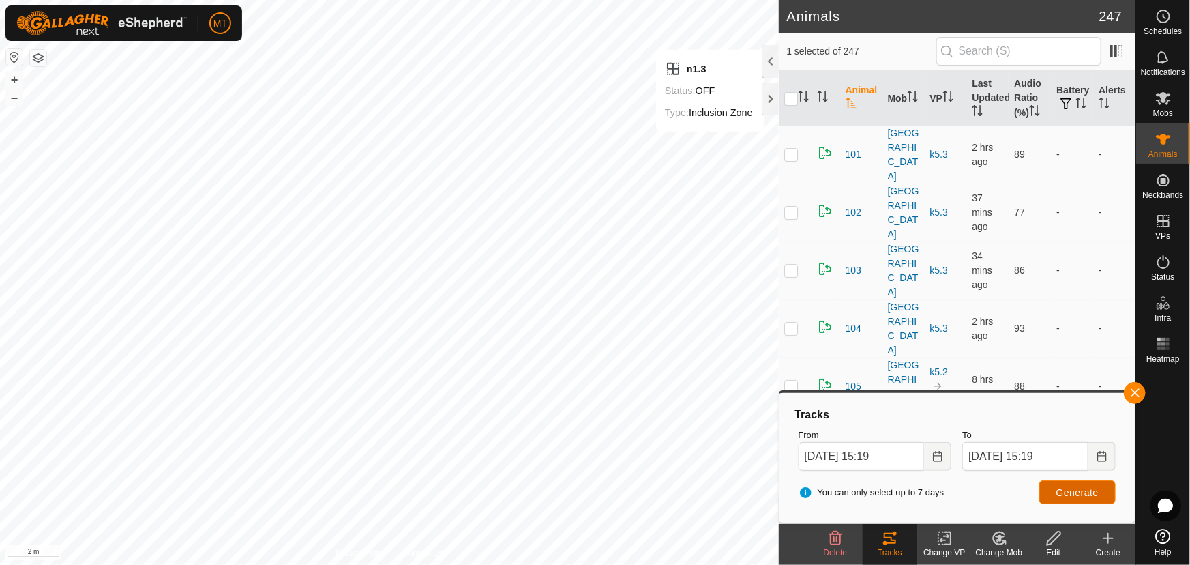
click at [1067, 497] on span "Generate" at bounding box center [1077, 492] width 42 height 11
click at [1105, 445] on button "Choose Date" at bounding box center [1101, 456] width 27 height 29
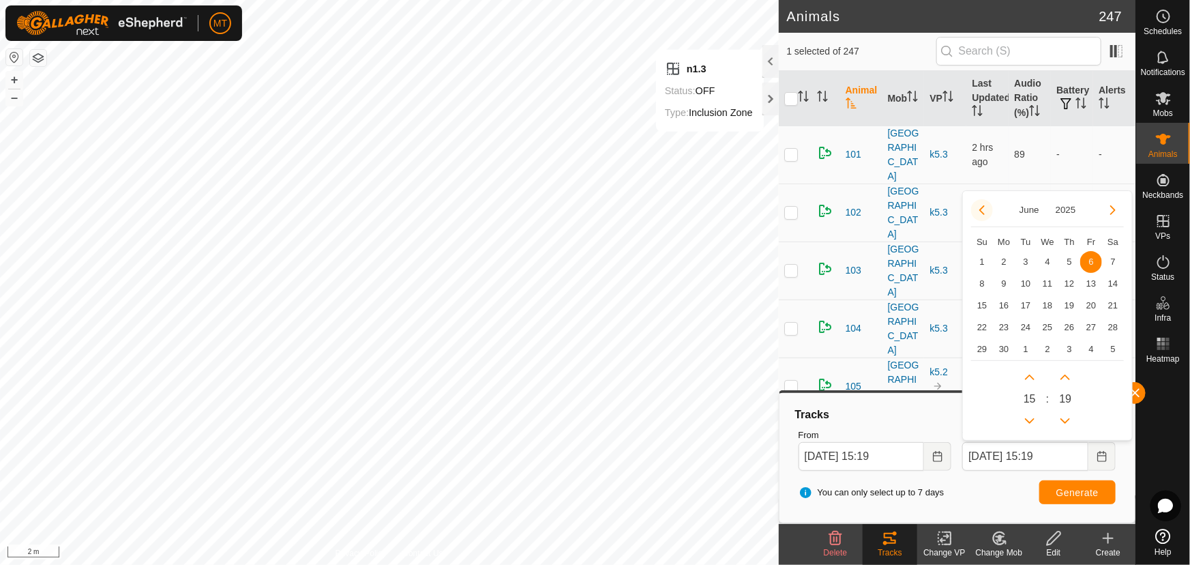
click at [983, 205] on button "Previous Month" at bounding box center [982, 210] width 22 height 22
click at [1090, 282] on span "9" at bounding box center [1091, 284] width 22 height 22
type input "[DATE] 15:19"
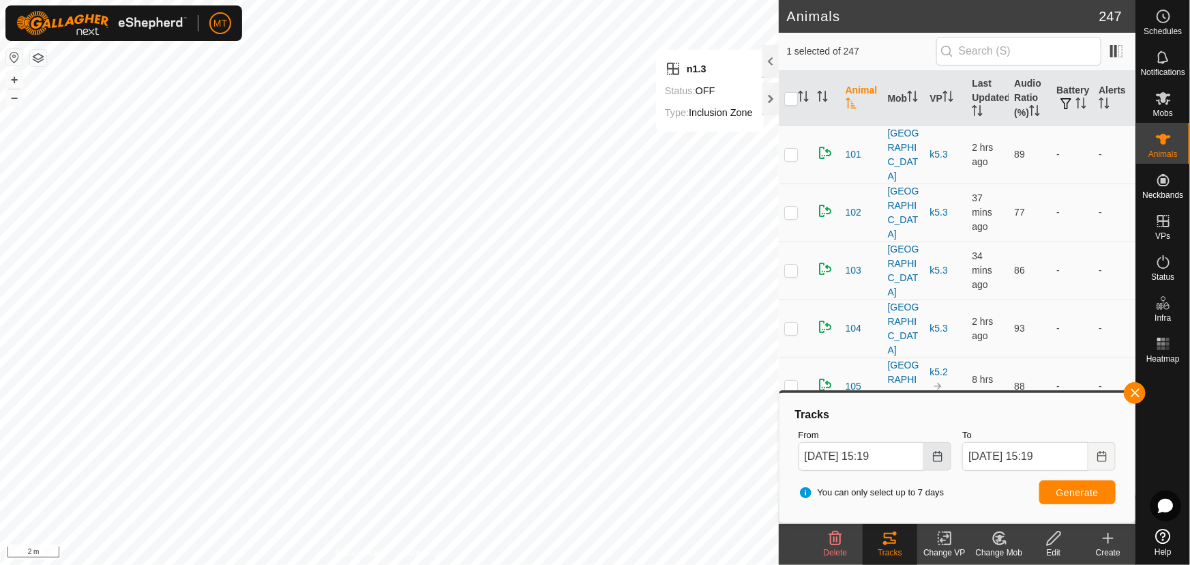
click at [937, 460] on icon "Choose Date" at bounding box center [937, 456] width 9 height 11
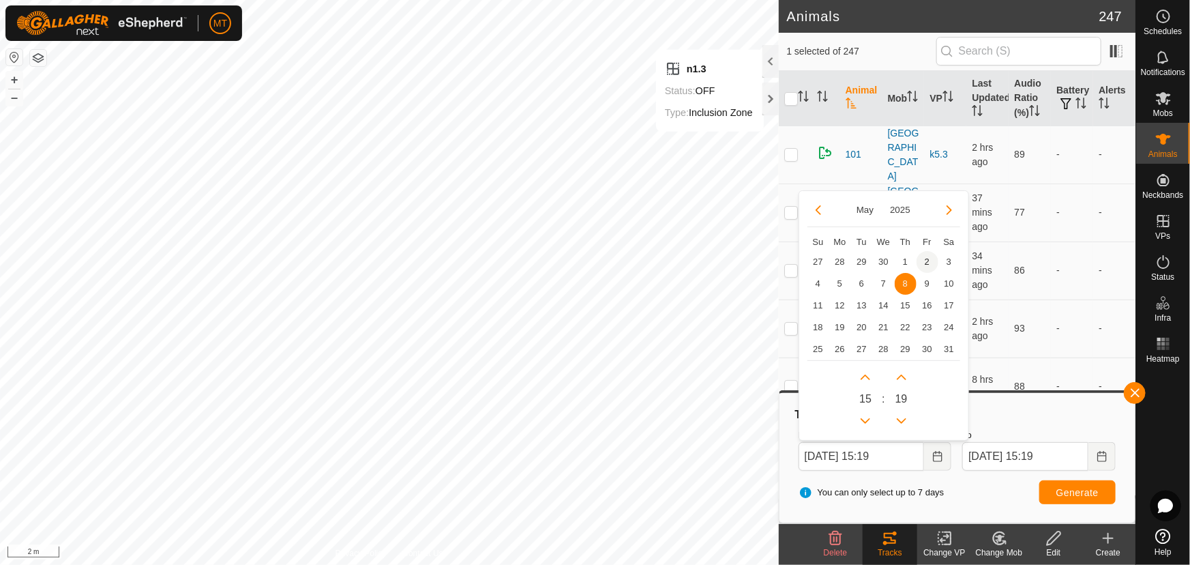
click at [928, 260] on span "2" at bounding box center [927, 262] width 22 height 22
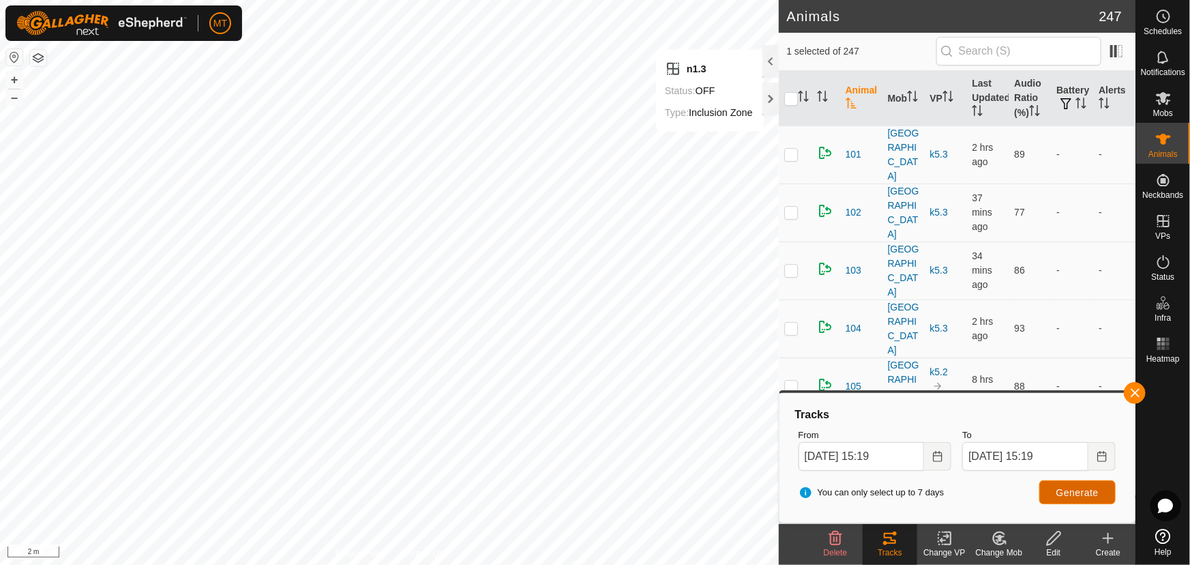
click at [1054, 494] on button "Generate" at bounding box center [1077, 492] width 76 height 24
click at [934, 454] on icon "Choose Date" at bounding box center [937, 456] width 9 height 11
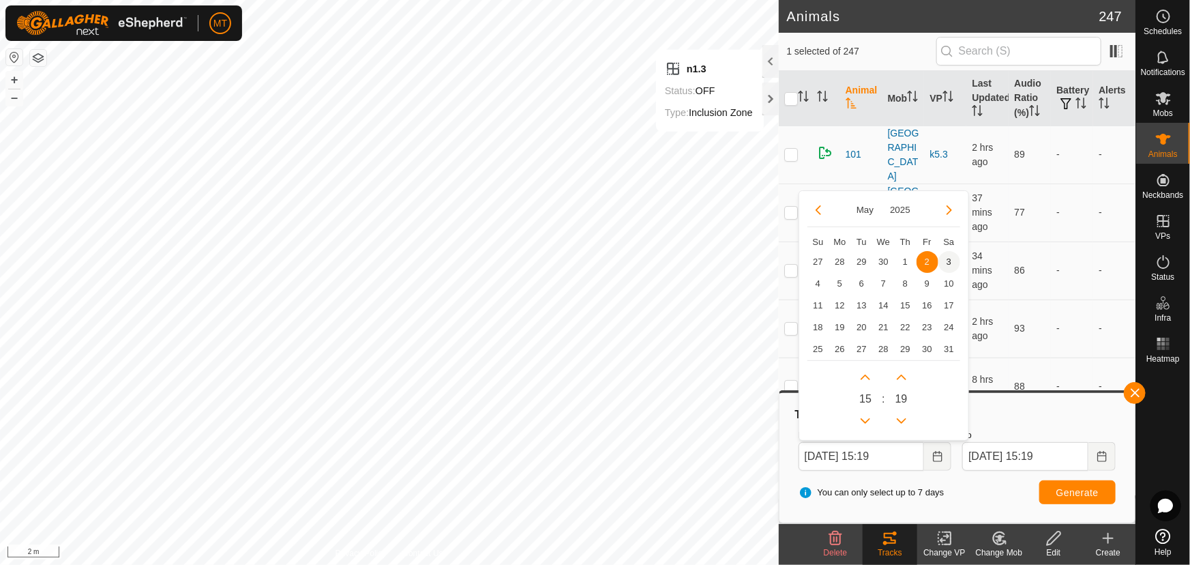
click at [944, 259] on span "3" at bounding box center [949, 262] width 22 height 22
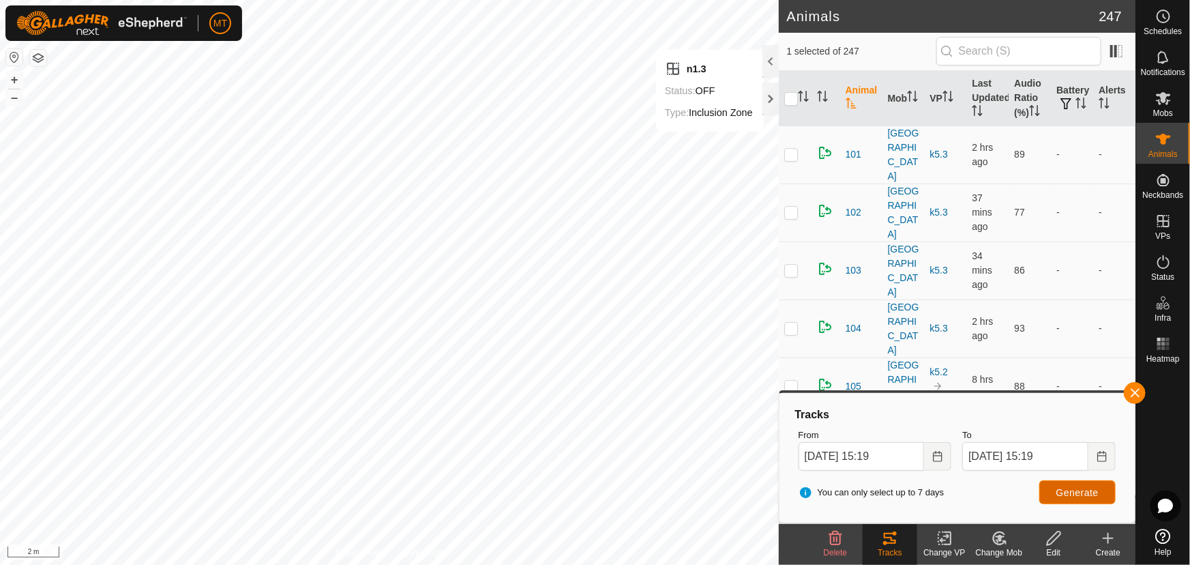
click at [1072, 487] on span "Generate" at bounding box center [1077, 492] width 42 height 11
click at [1097, 456] on icon "Choose Date" at bounding box center [1102, 456] width 11 height 11
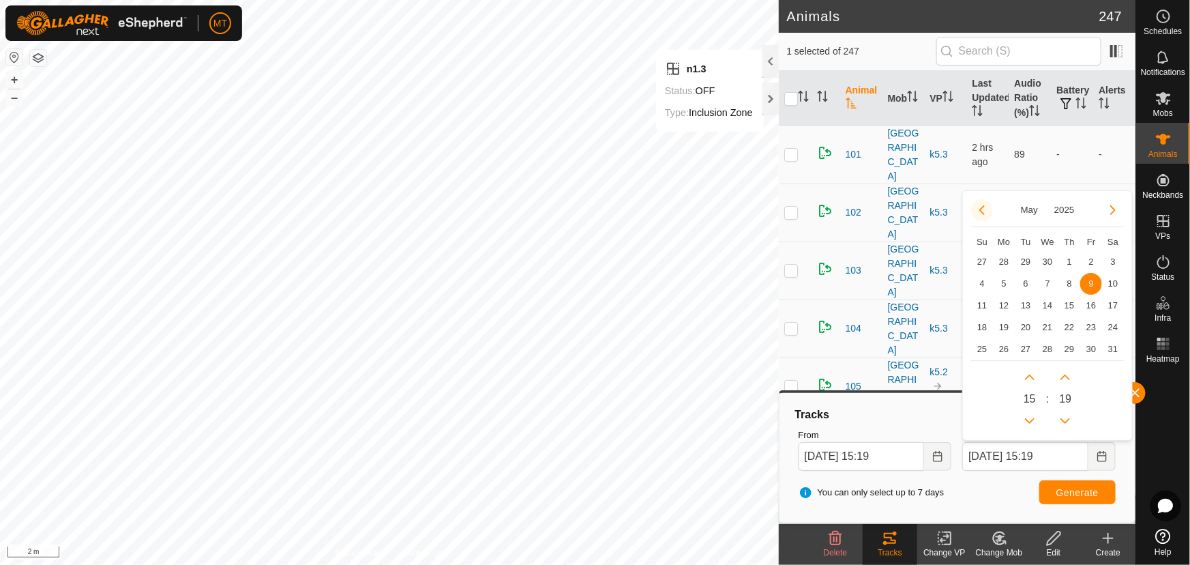
click at [979, 206] on button "Previous Month" at bounding box center [982, 210] width 22 height 22
click at [1090, 306] on span "18" at bounding box center [1091, 306] width 22 height 22
type input "[DATE] 15:19"
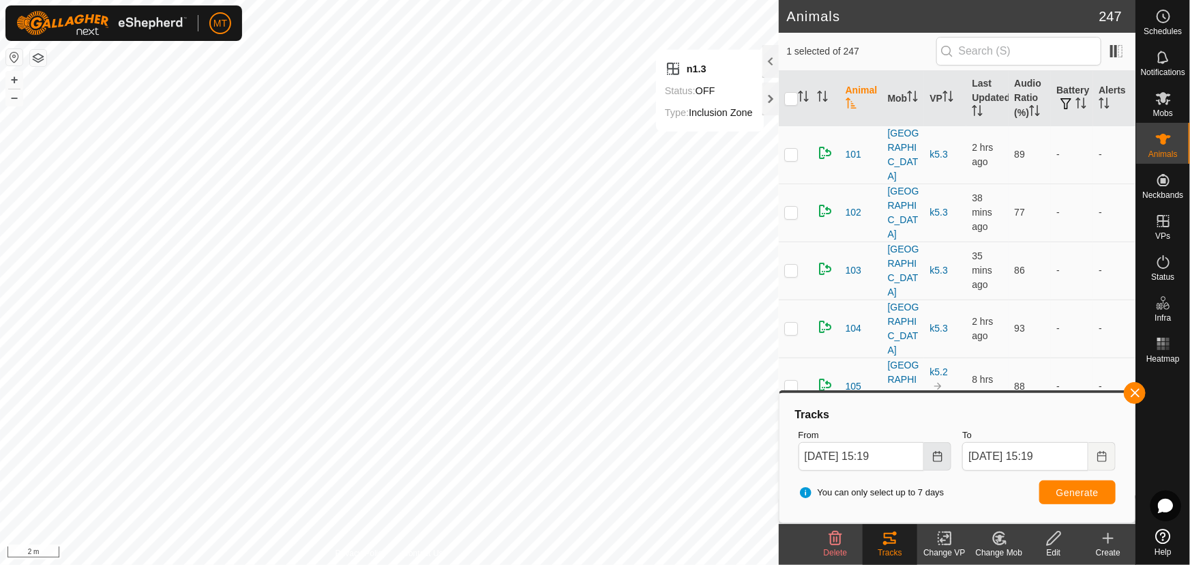
click at [940, 452] on icon "Choose Date" at bounding box center [937, 456] width 11 height 11
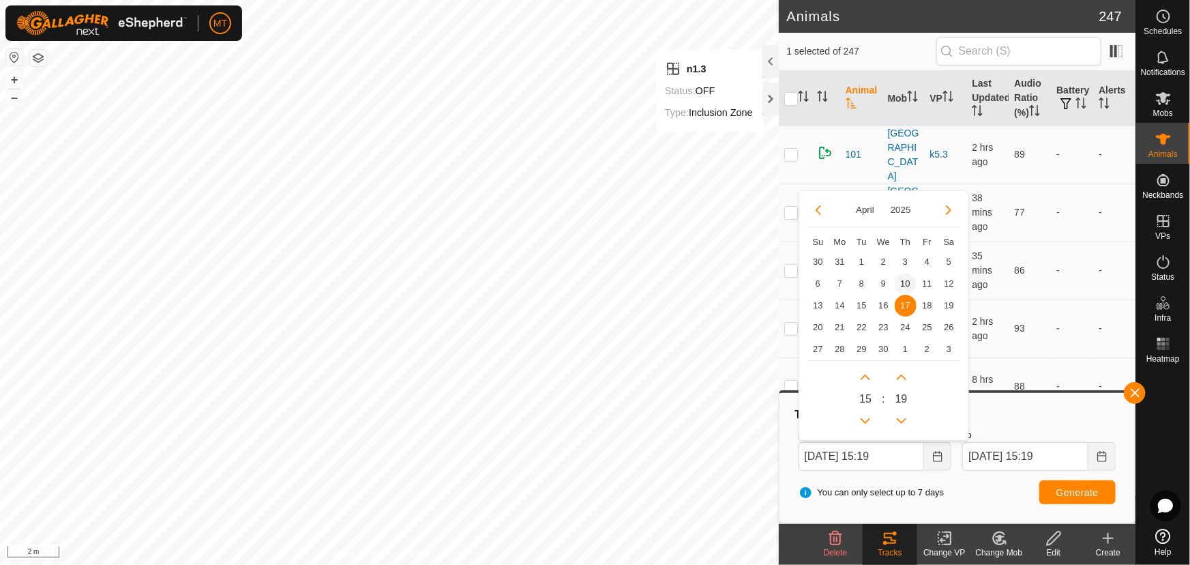
click at [903, 284] on span "10" at bounding box center [906, 284] width 22 height 22
type input "[DATE] 15:19"
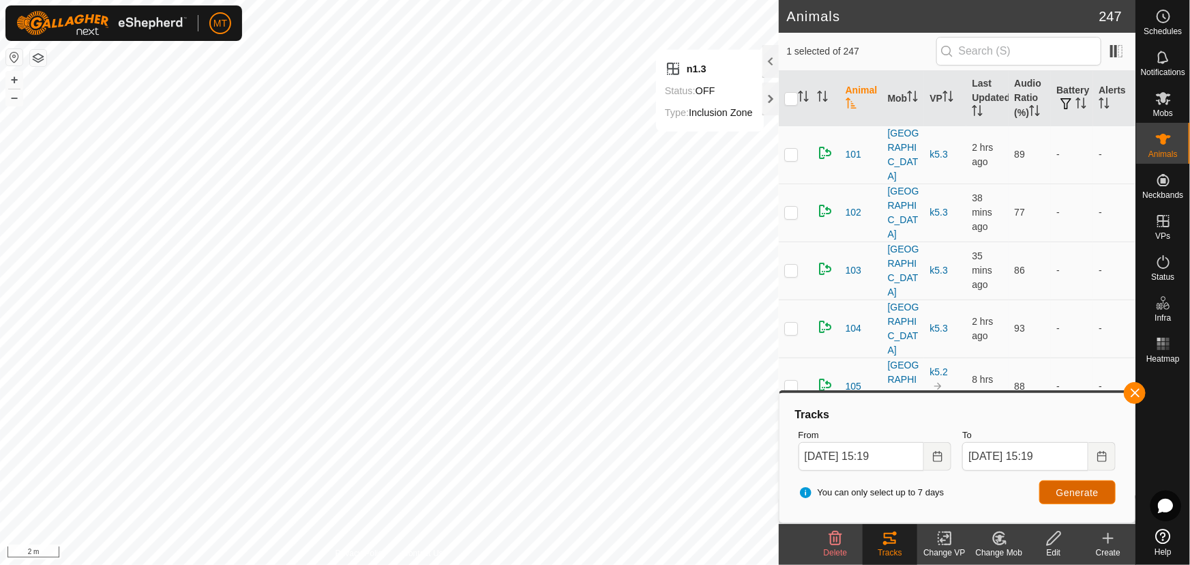
click at [1062, 488] on span "Generate" at bounding box center [1077, 492] width 42 height 11
click at [806, 93] on icon "Activate to sort" at bounding box center [803, 96] width 11 height 11
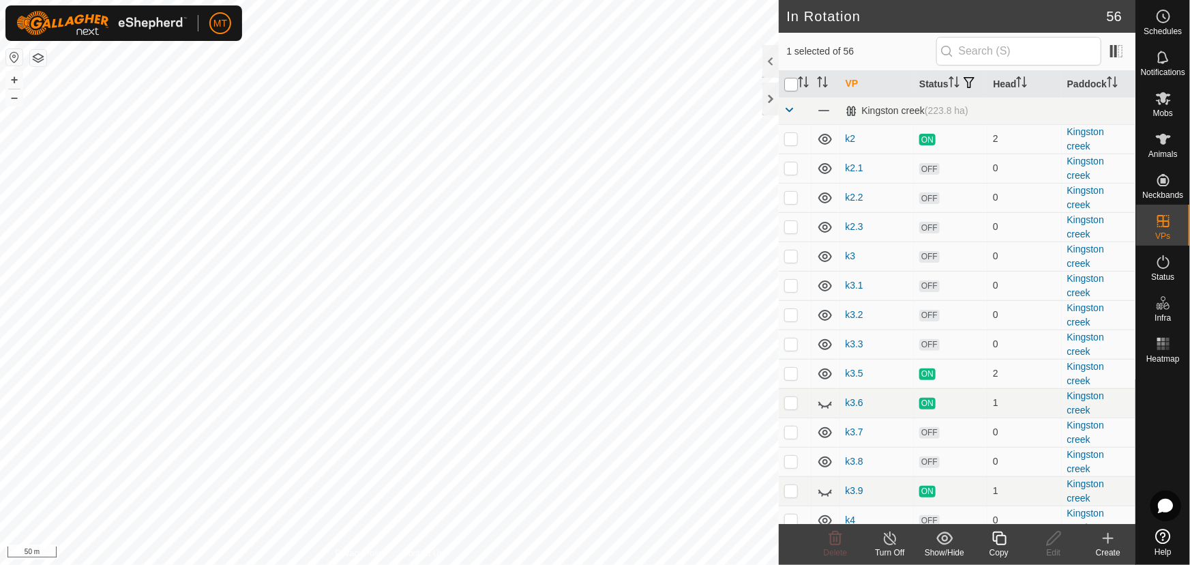
click at [788, 91] on input "checkbox" at bounding box center [791, 85] width 14 height 14
checkbox input "true"
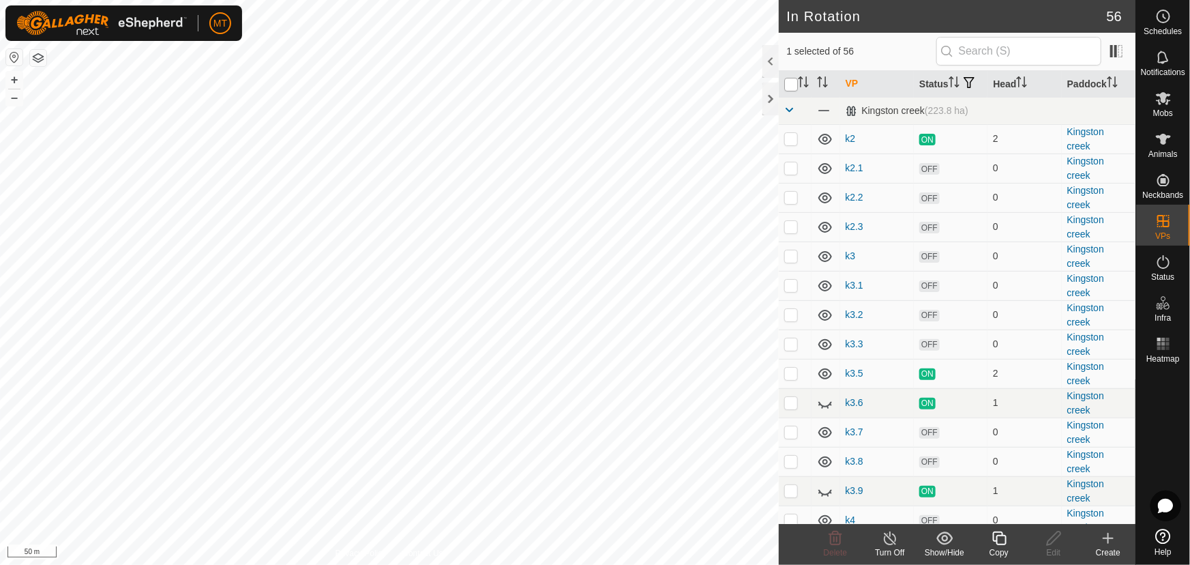
checkbox input "true"
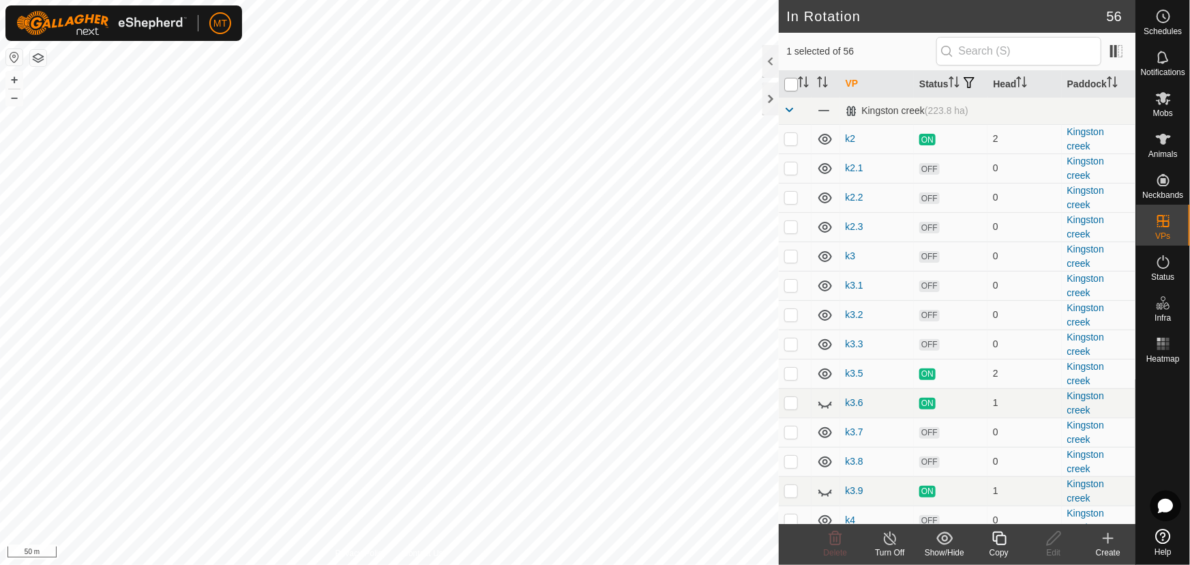
checkbox input "true"
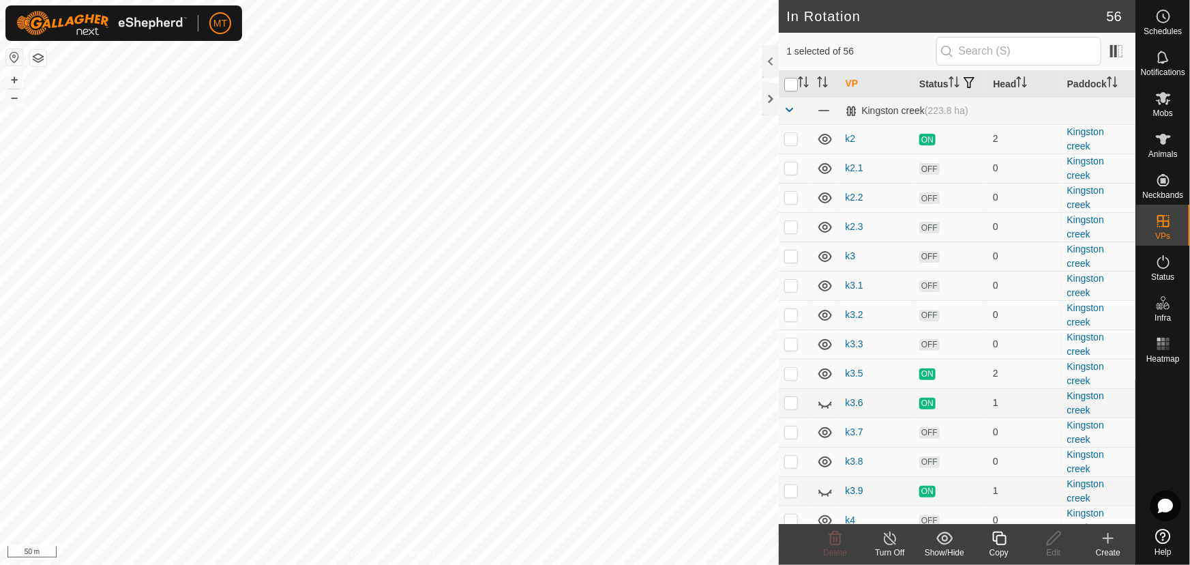
checkbox input "true"
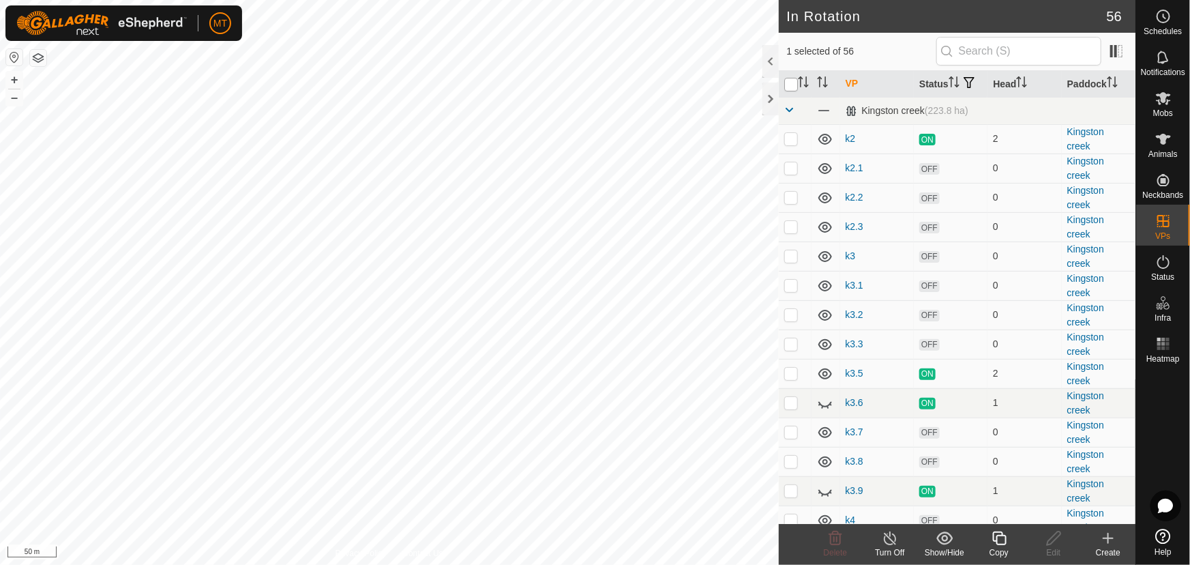
checkbox input "true"
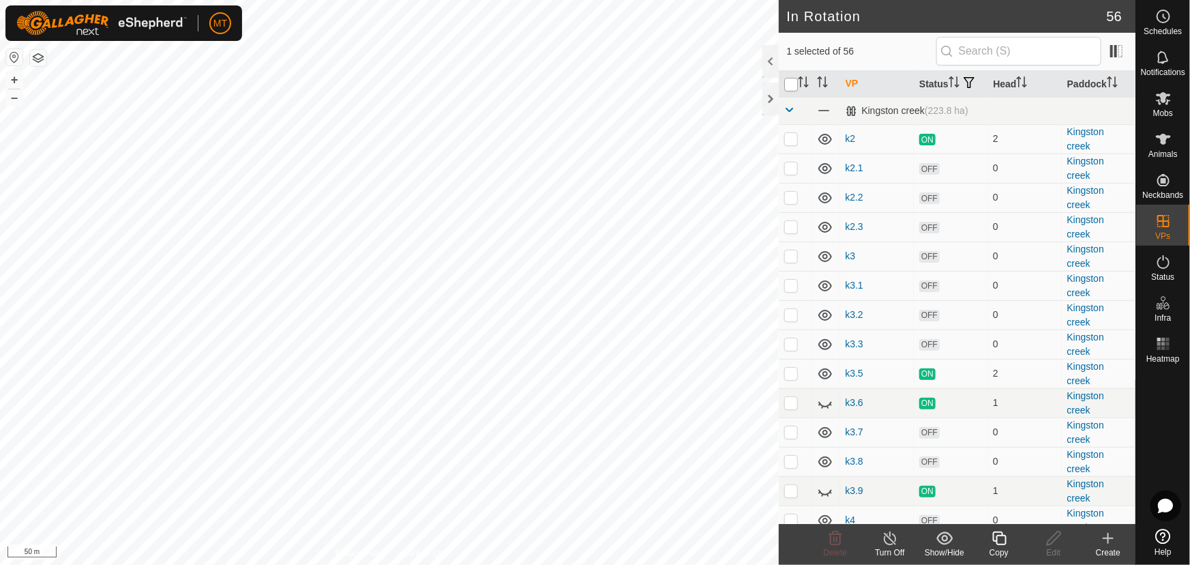
checkbox input "true"
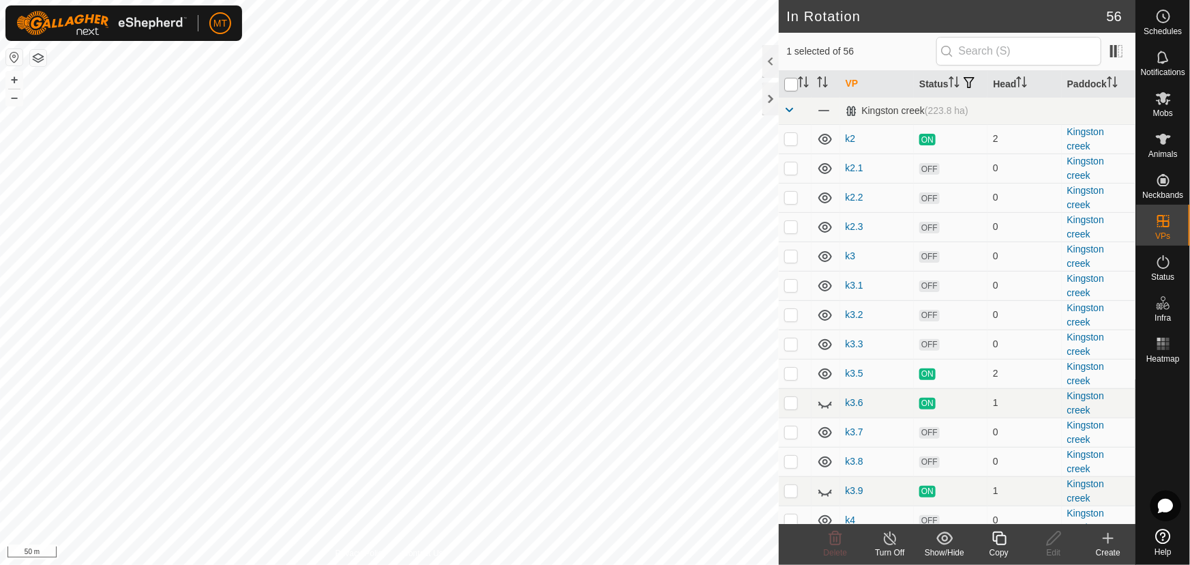
checkbox input "true"
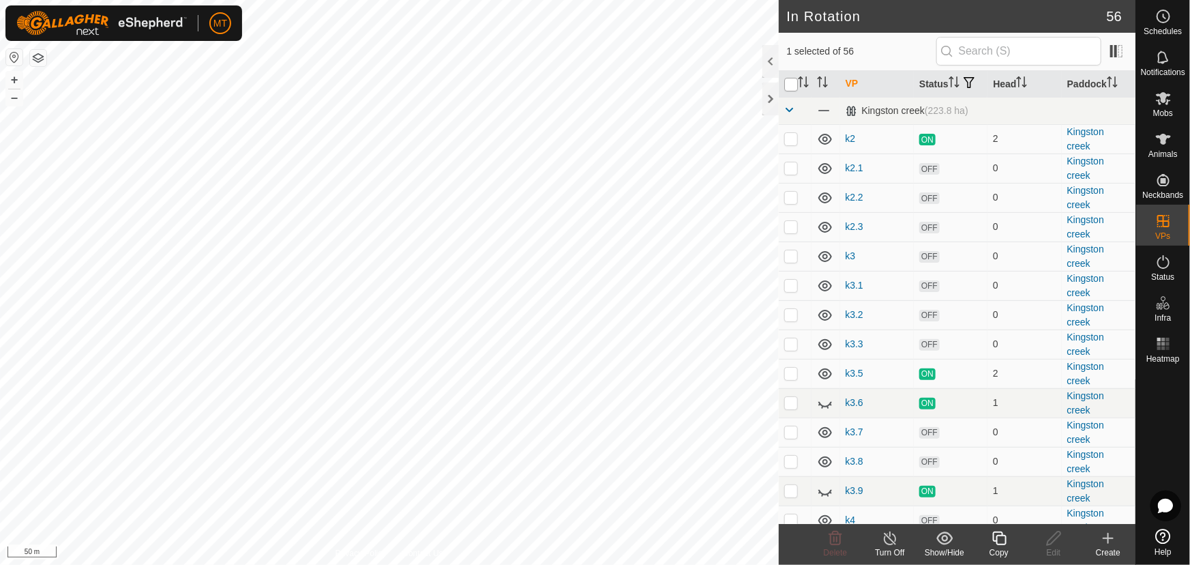
checkbox input "true"
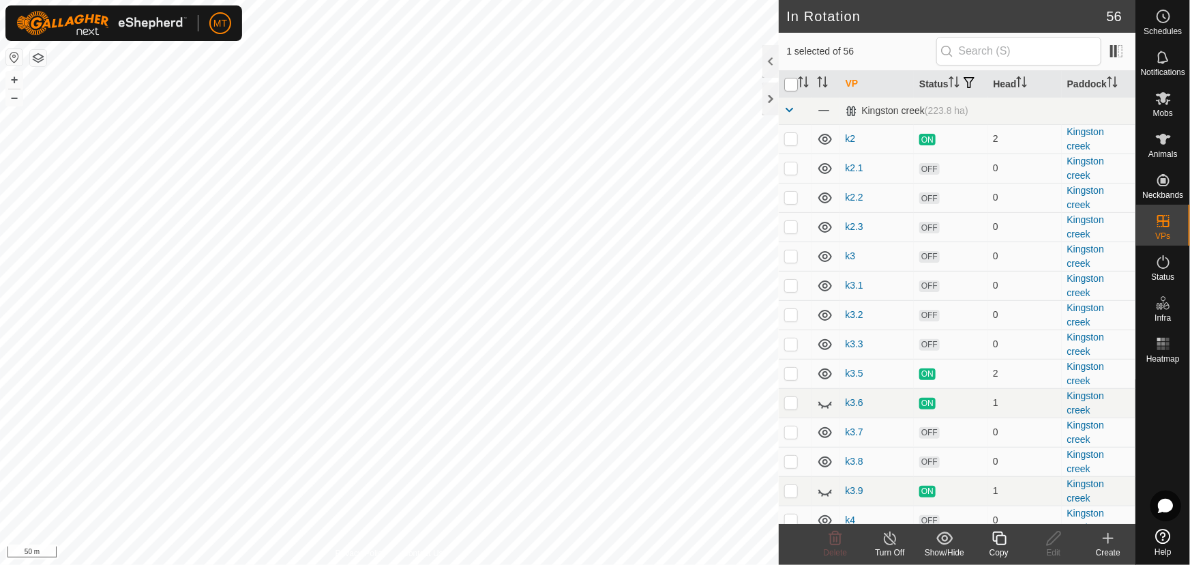
checkbox input "true"
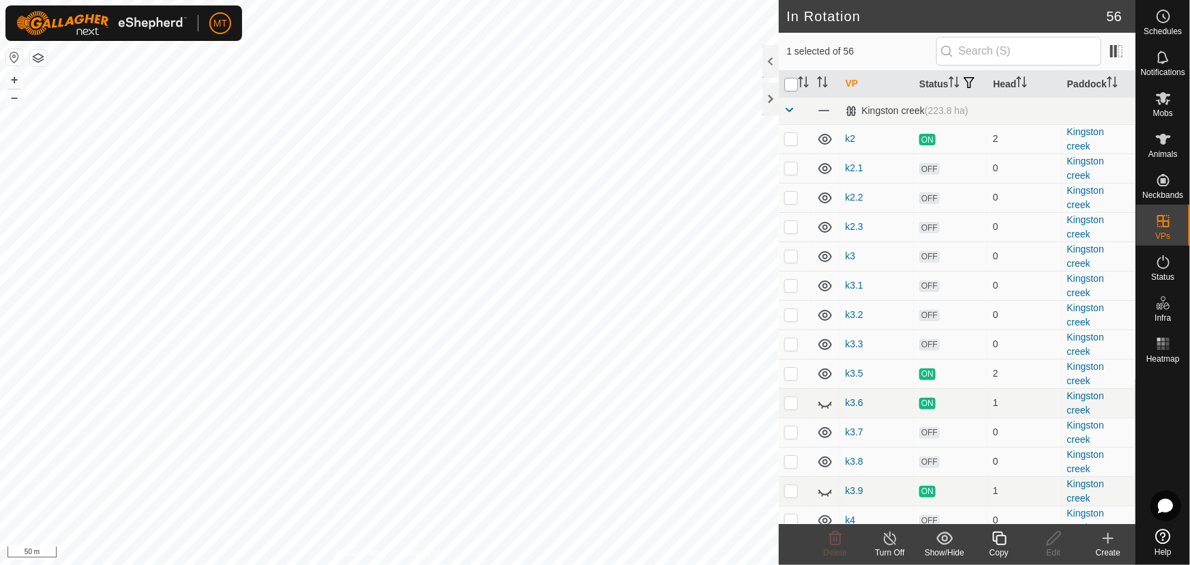
checkbox input "true"
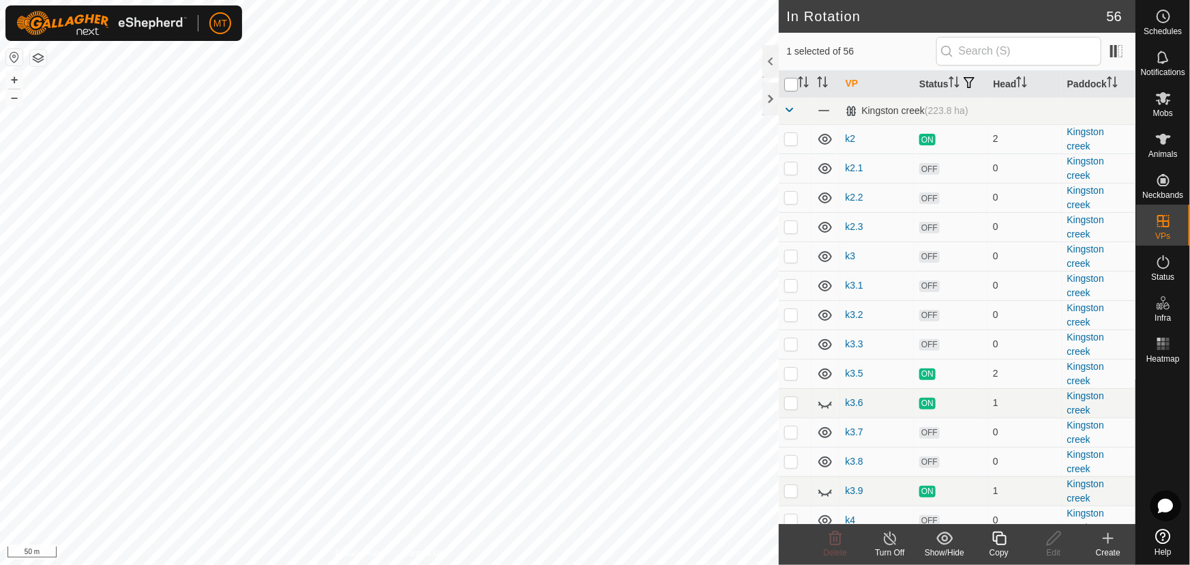
checkbox input "true"
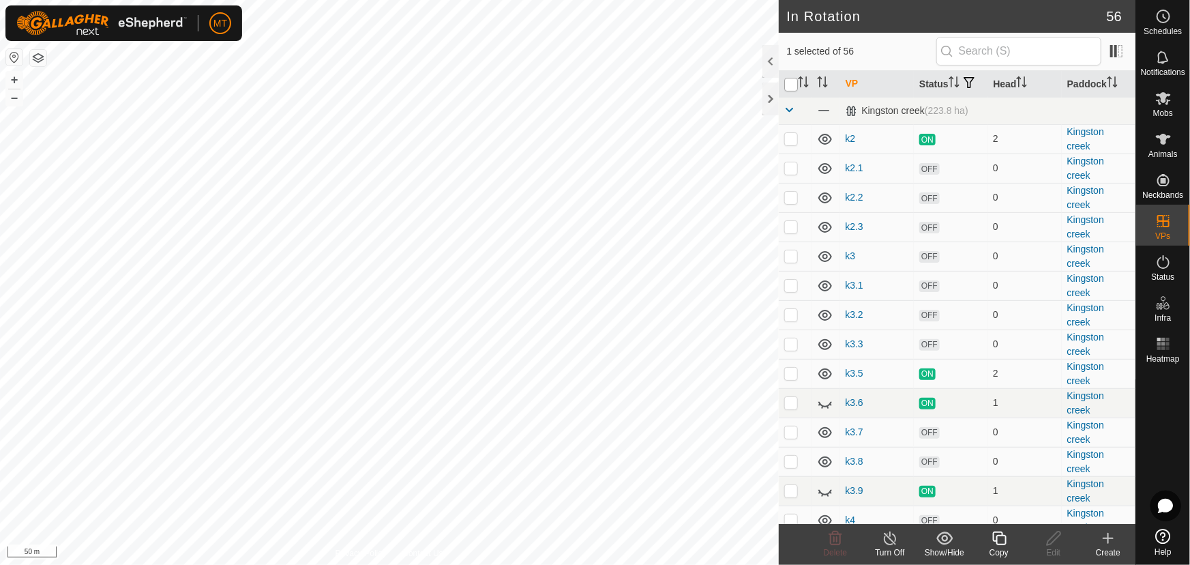
checkbox input "true"
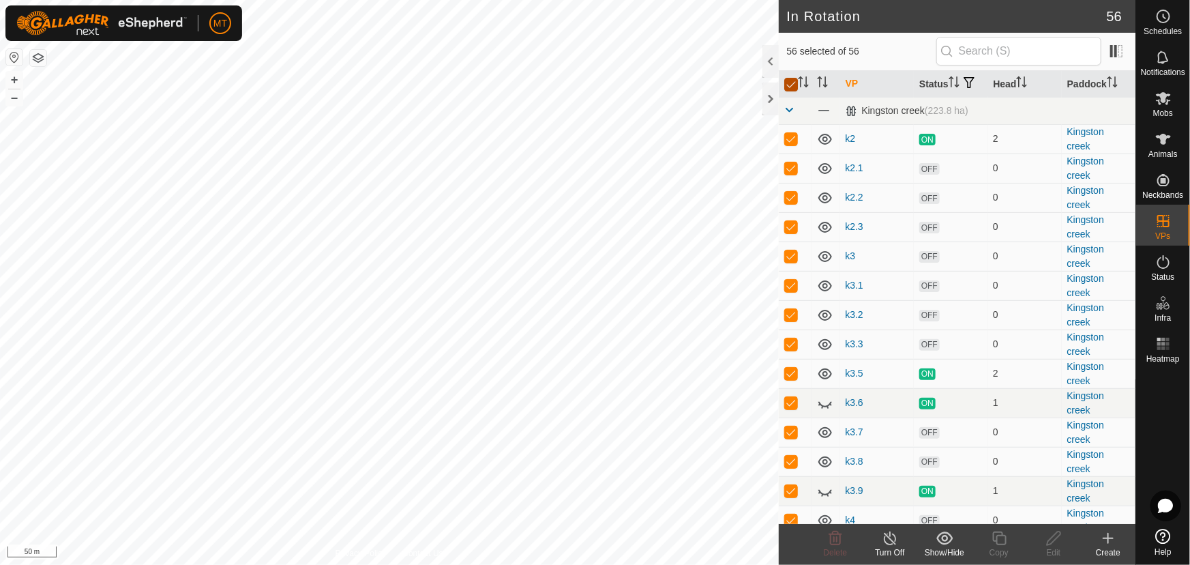
click at [790, 91] on input "checkbox" at bounding box center [791, 85] width 14 height 14
checkbox input "false"
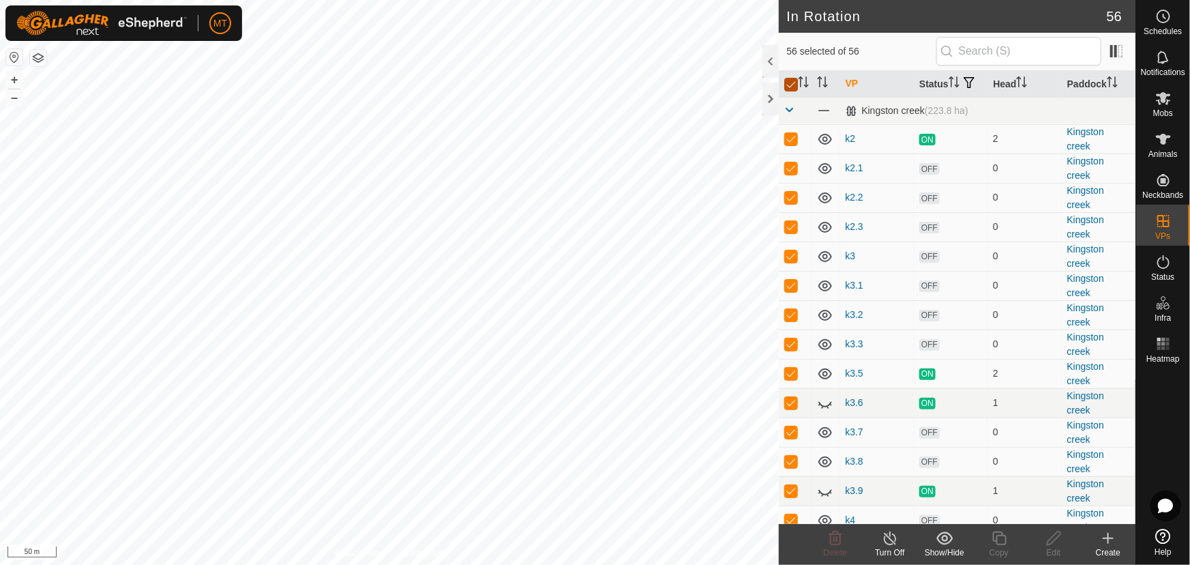
checkbox input "false"
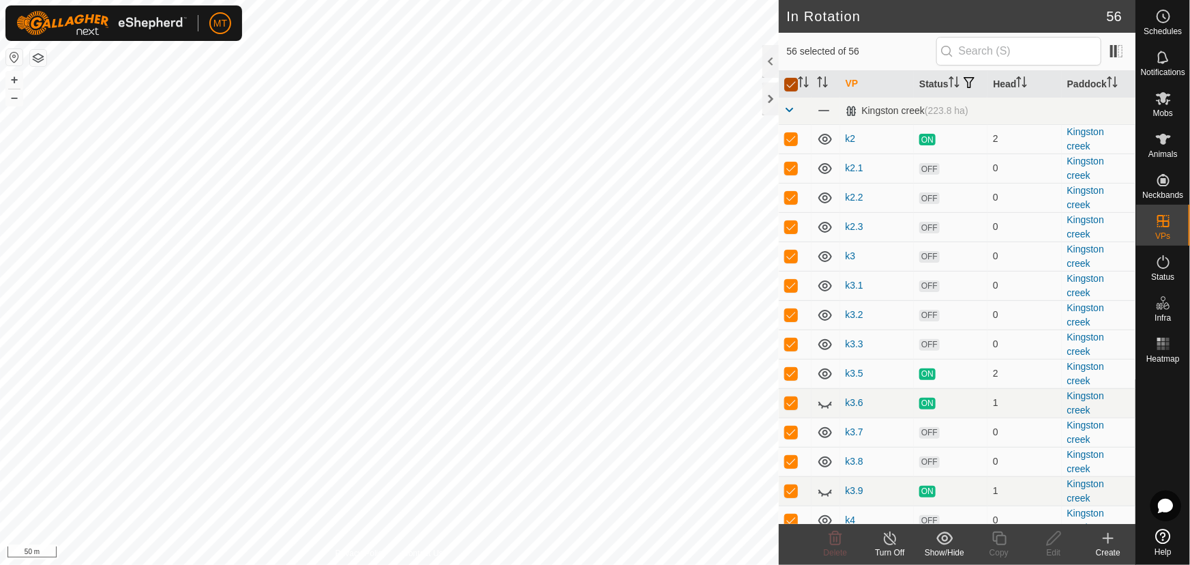
checkbox input "false"
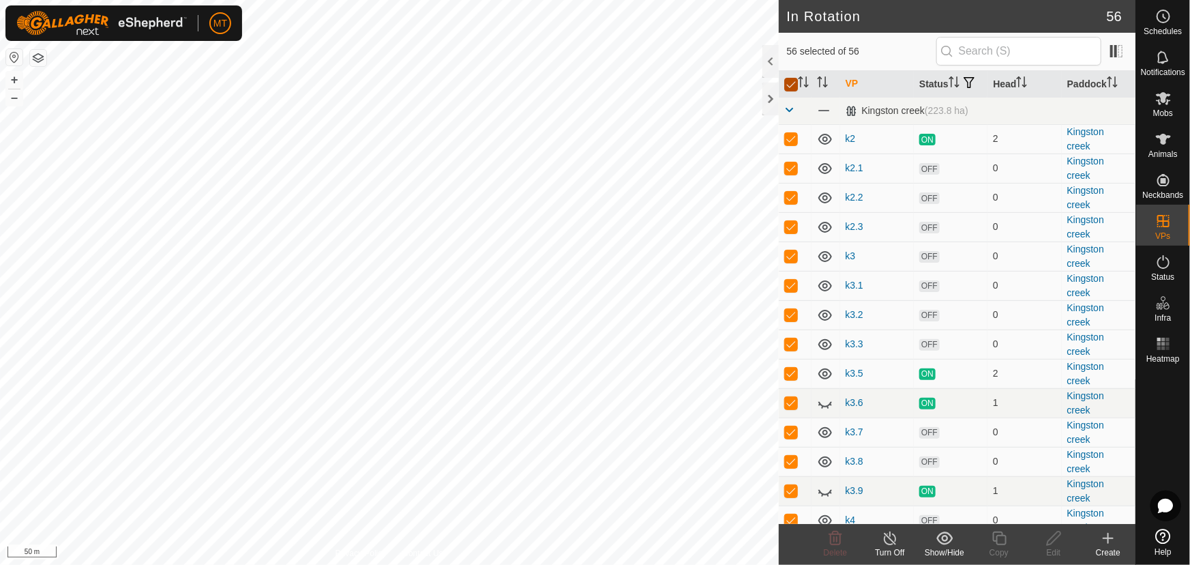
checkbox input "false"
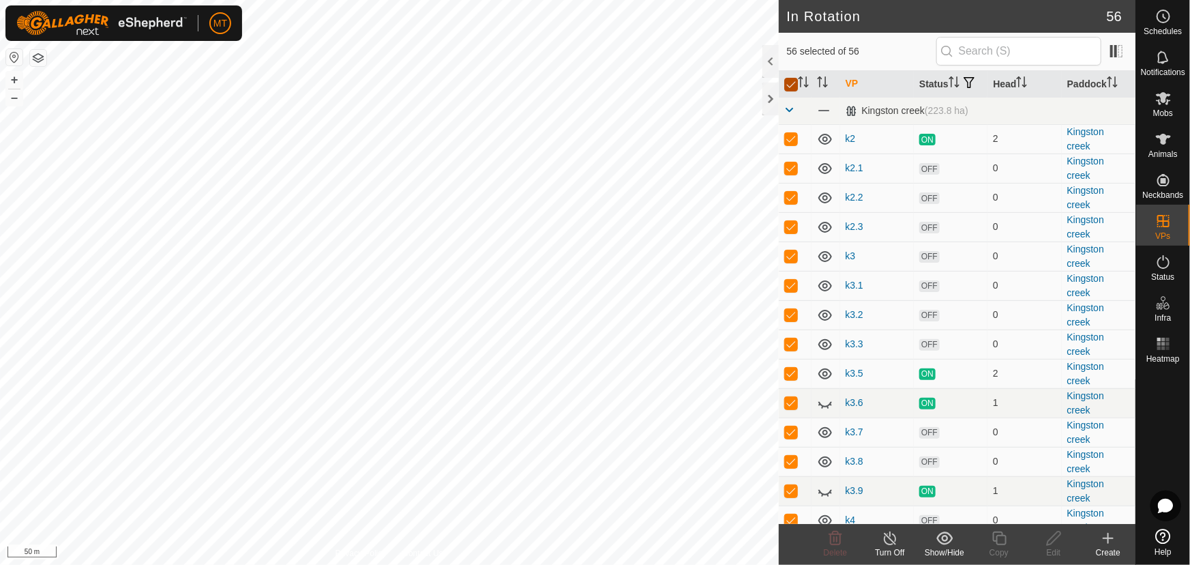
checkbox input "false"
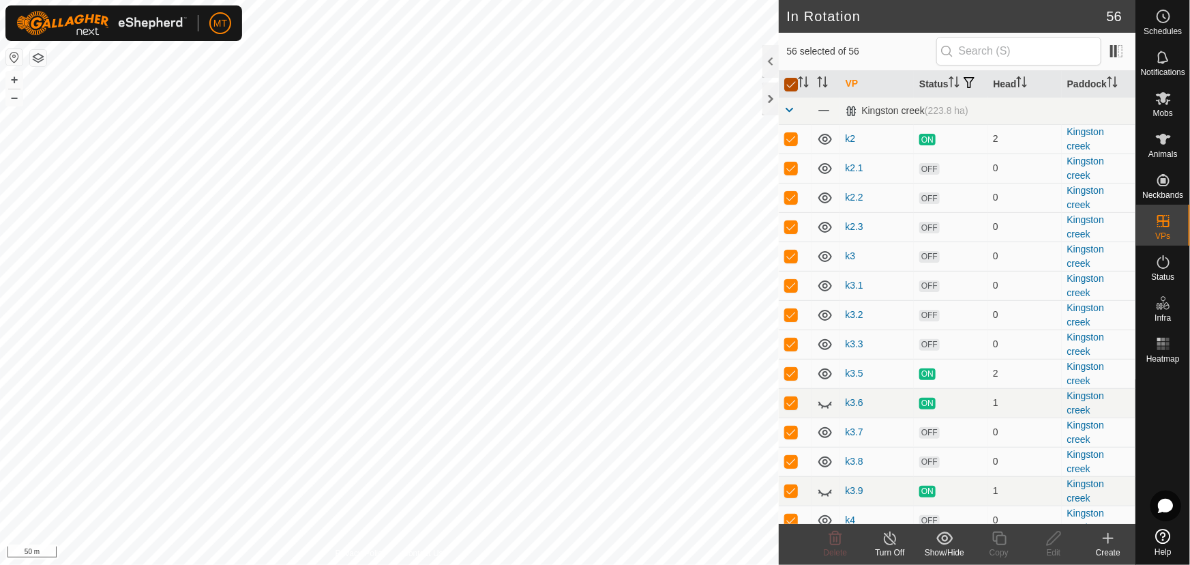
checkbox input "false"
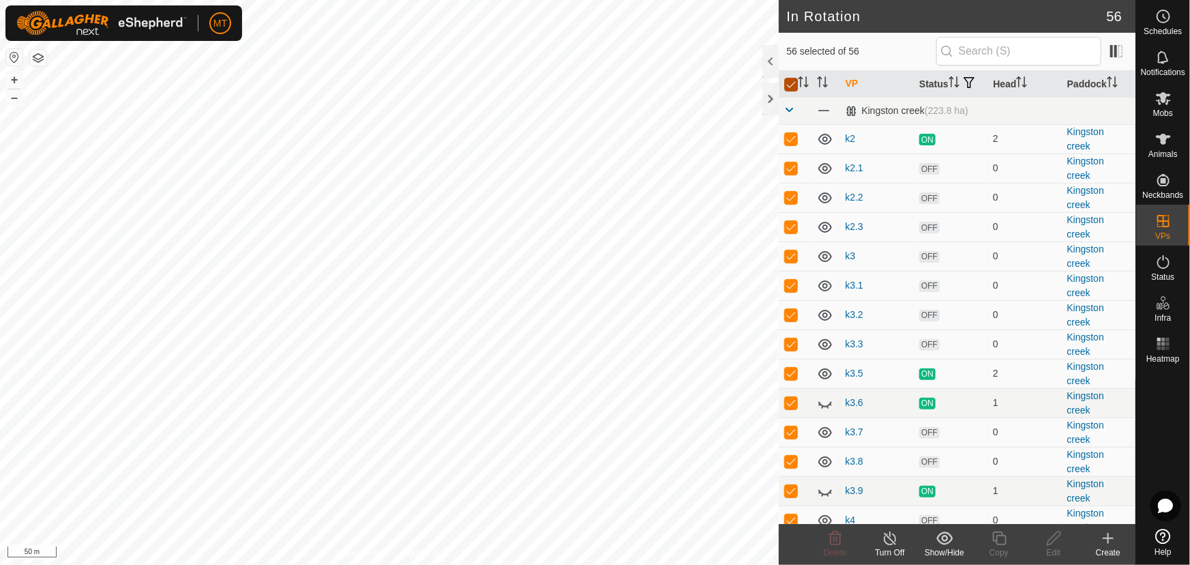
checkbox input "false"
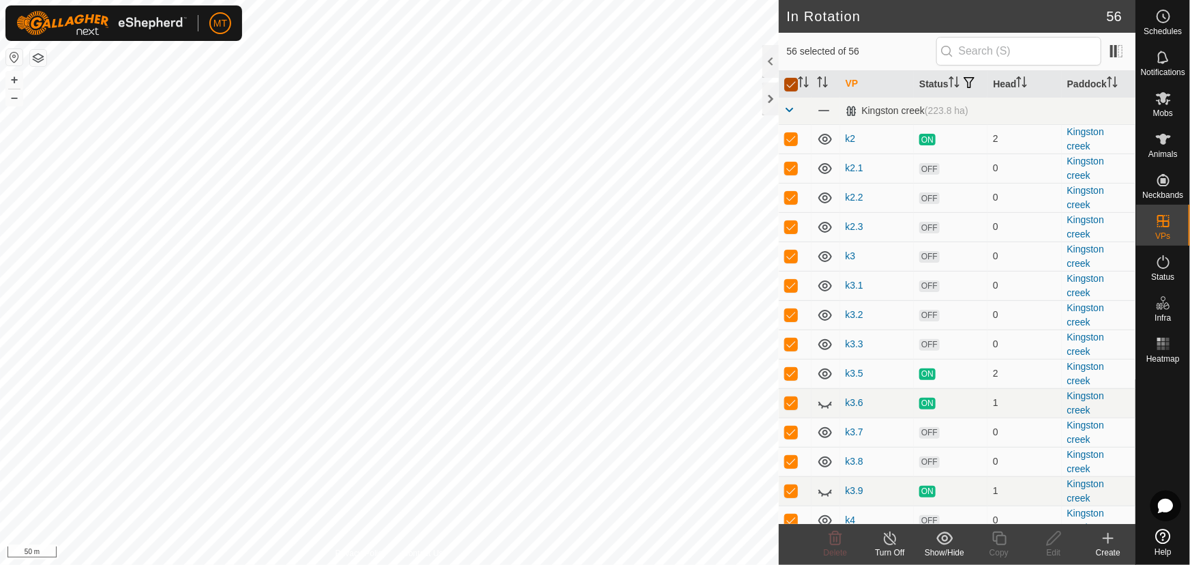
checkbox input "false"
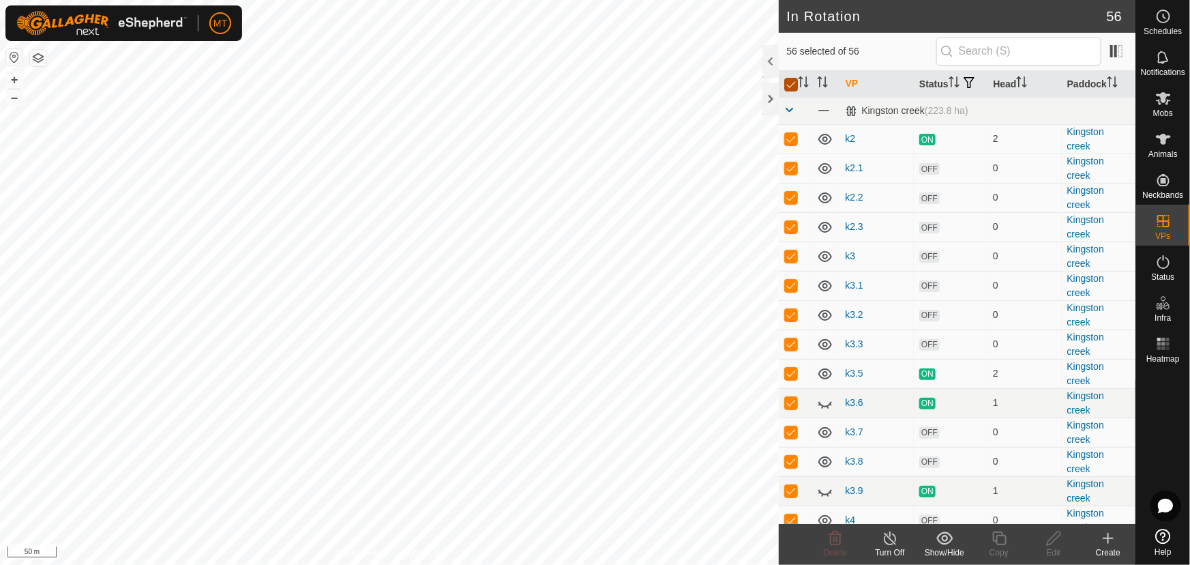
checkbox input "false"
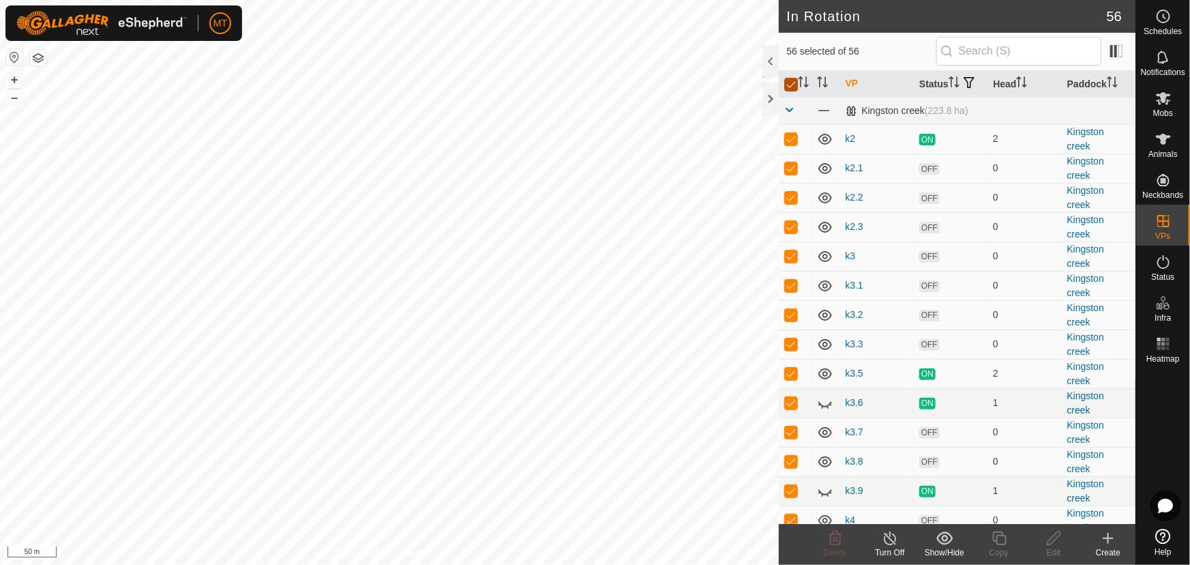
checkbox input "false"
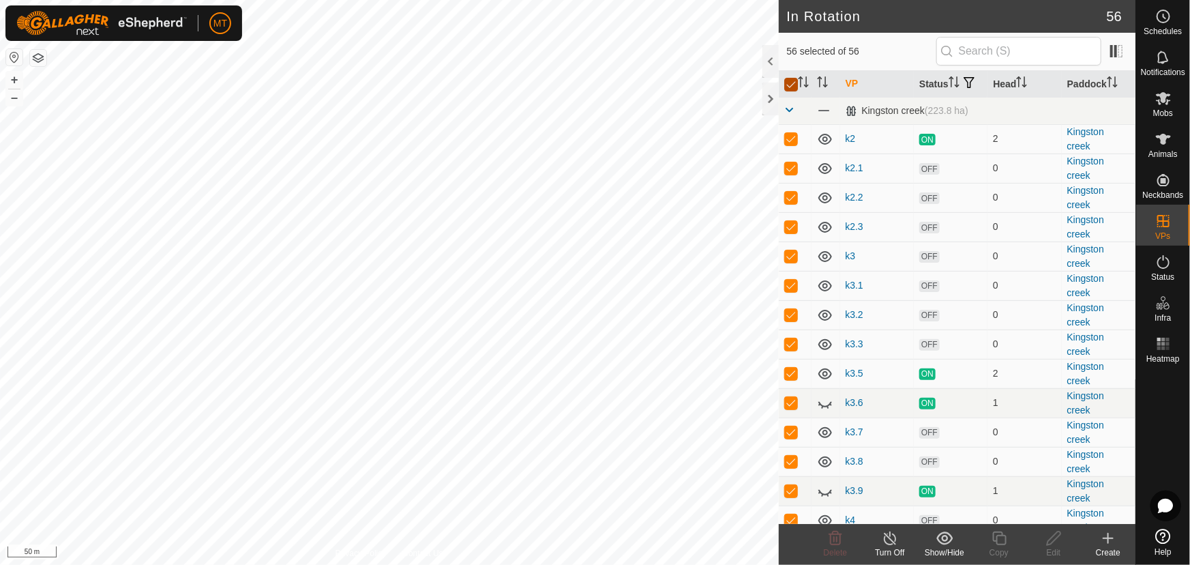
checkbox input "false"
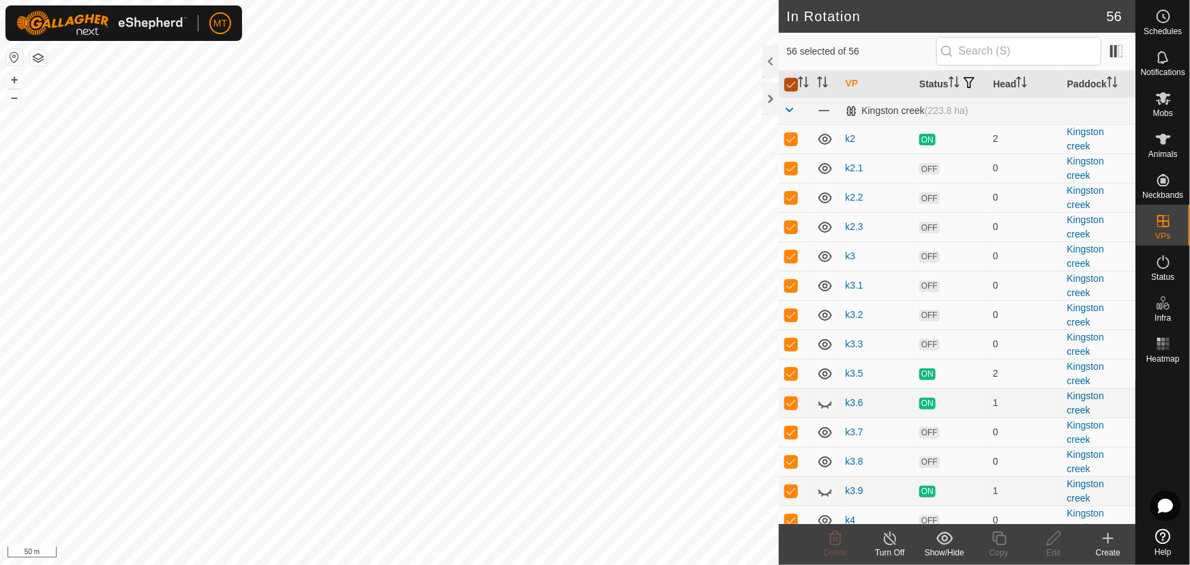
checkbox input "false"
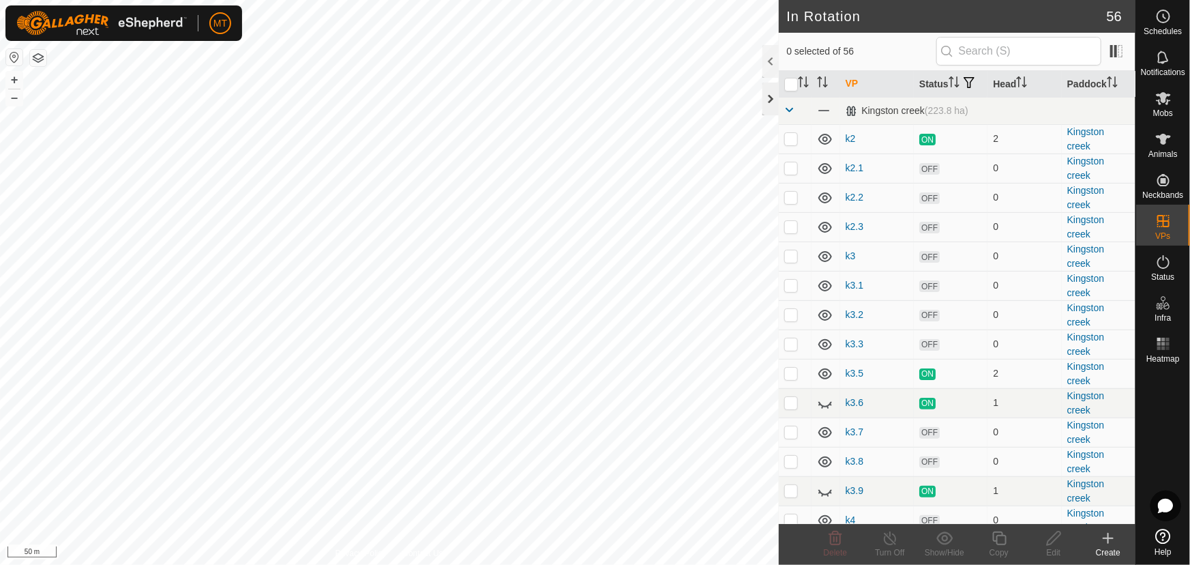
checkbox input "true"
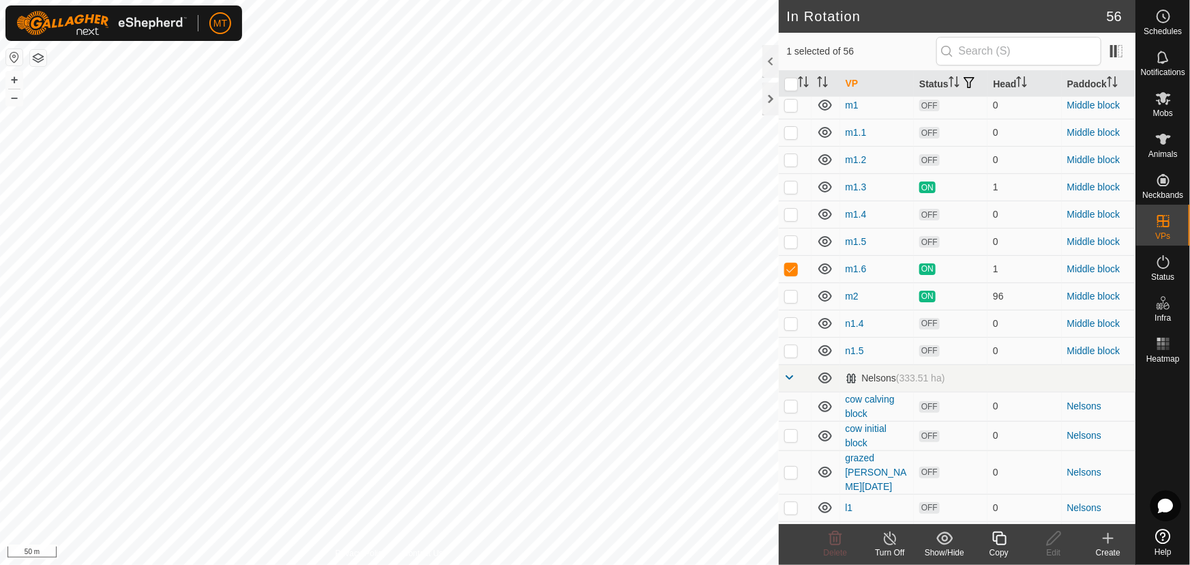
scroll to position [805, 0]
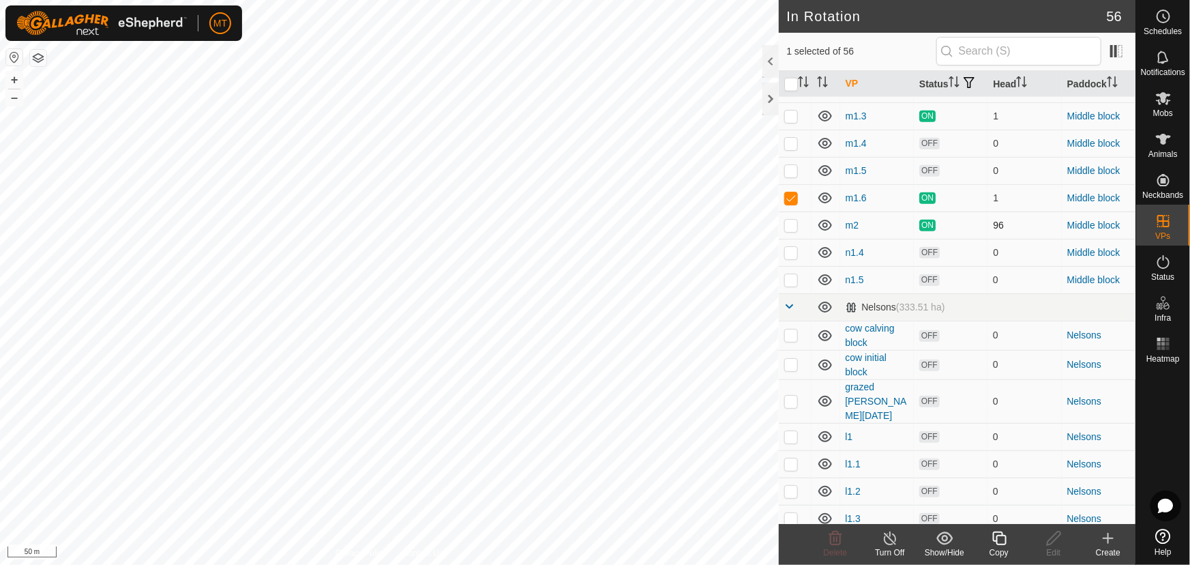
click at [793, 230] on p-checkbox at bounding box center [791, 225] width 14 height 11
checkbox input "true"
click at [791, 203] on p-checkbox at bounding box center [791, 197] width 14 height 11
checkbox input "false"
click at [994, 541] on icon at bounding box center [999, 538] width 14 height 14
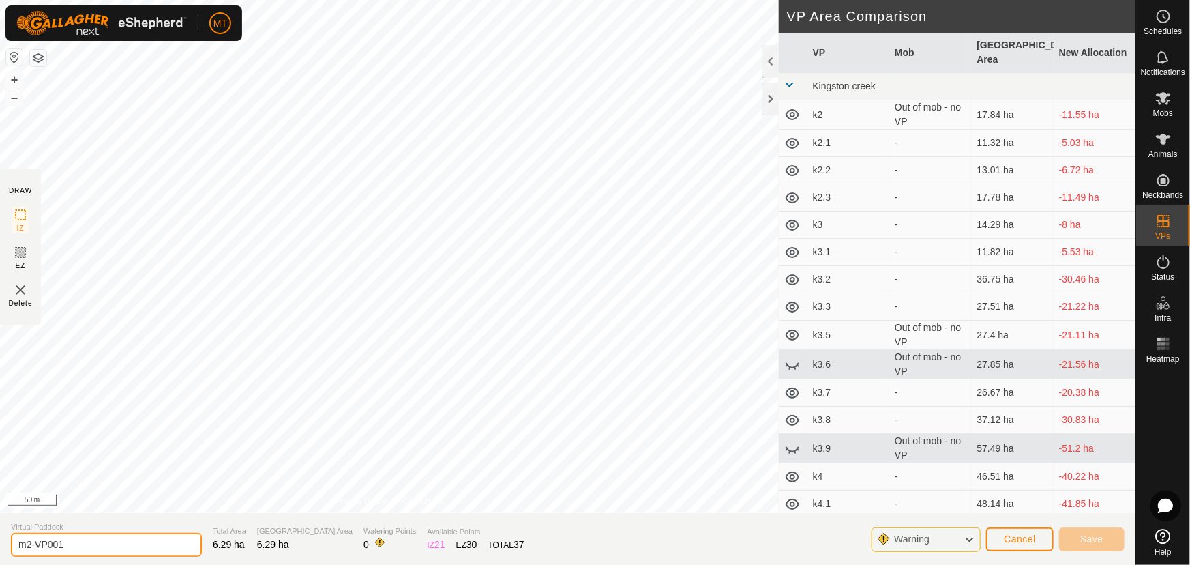
drag, startPoint x: 14, startPoint y: 548, endPoint x: 0, endPoint y: 552, distance: 14.9
click at [0, 552] on section "Virtual Paddock m2-VP001 Total Area 6.29 ha Grazing Area 6.29 ha Watering Point…" at bounding box center [567, 539] width 1135 height 52
type input "m2.1"
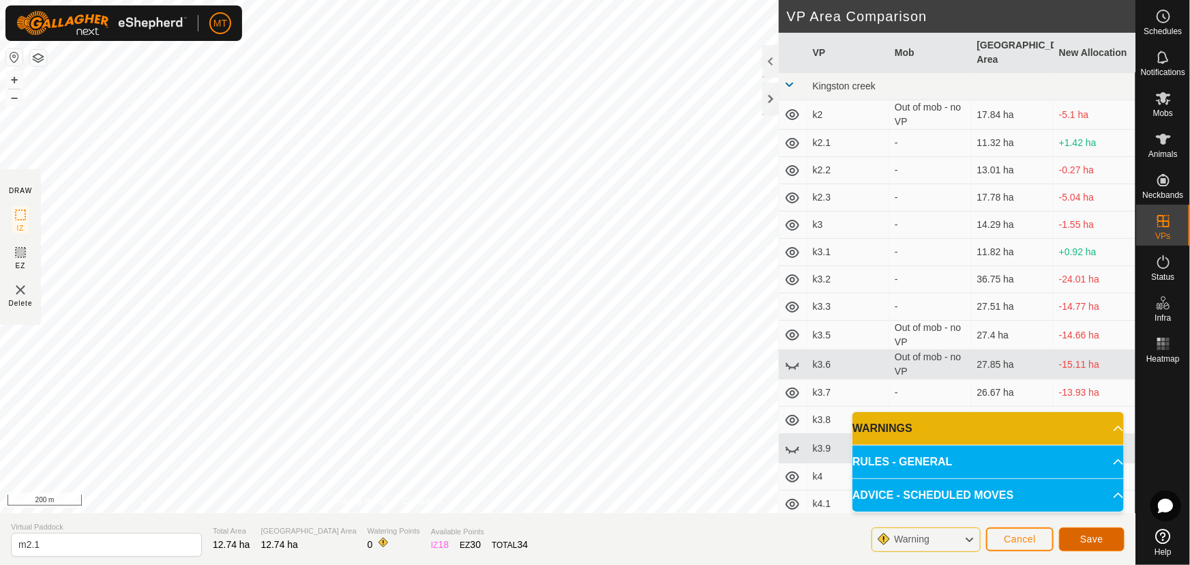
click at [1101, 531] on button "Save" at bounding box center [1091, 539] width 65 height 24
